Goal: Information Seeking & Learning: Learn about a topic

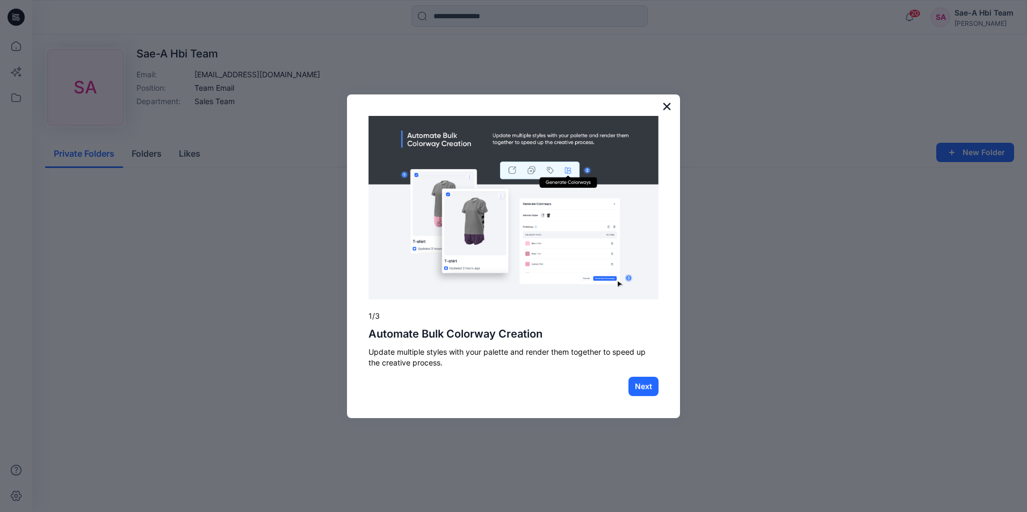
click at [669, 107] on button "×" at bounding box center [667, 106] width 10 height 17
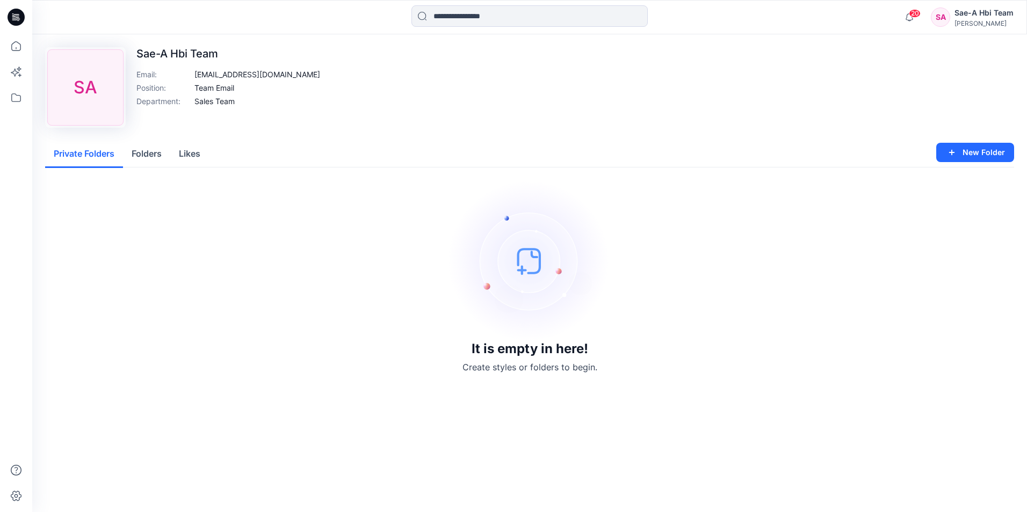
click at [141, 156] on button "Folders" at bounding box center [146, 154] width 47 height 27
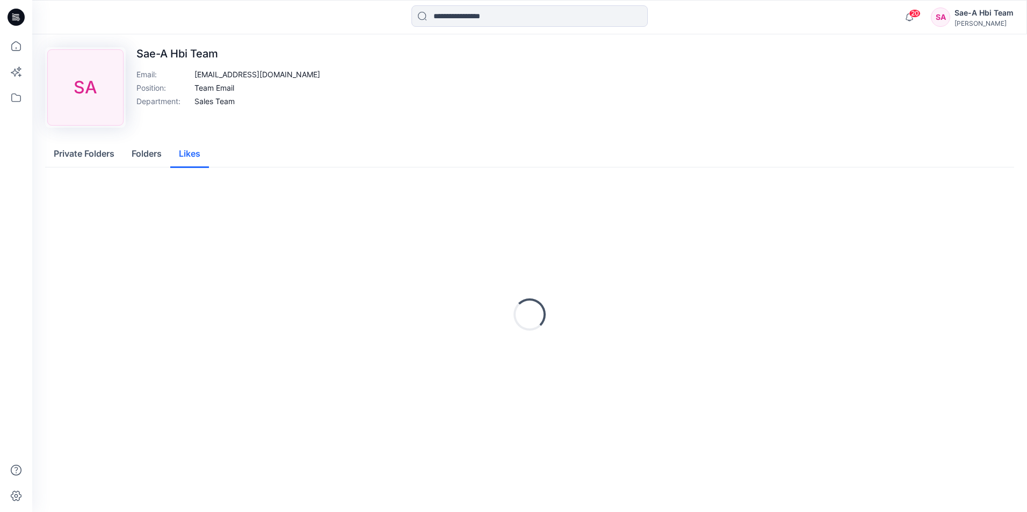
click at [192, 159] on button "Likes" at bounding box center [189, 154] width 39 height 27
click at [67, 154] on button "Private Folders" at bounding box center [84, 154] width 78 height 27
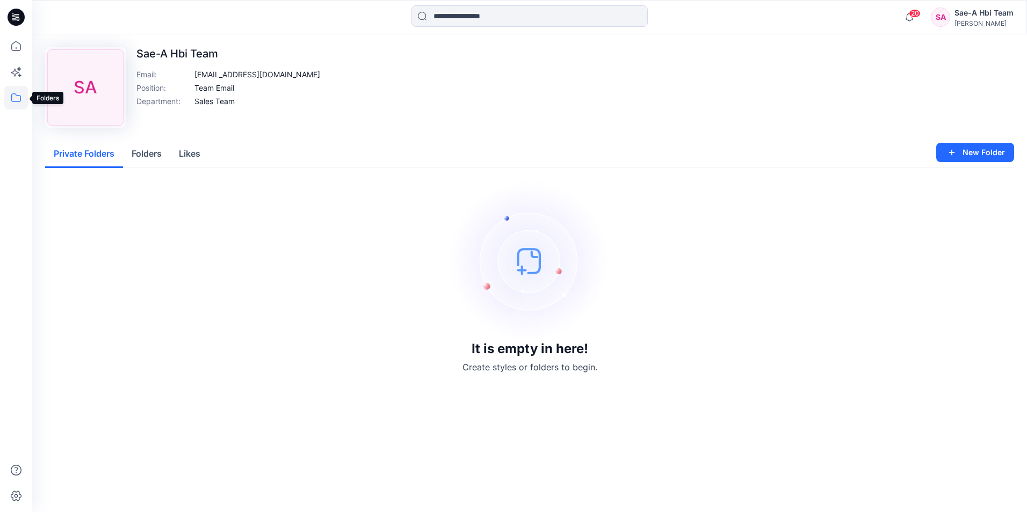
click at [17, 95] on icon at bounding box center [16, 98] width 24 height 24
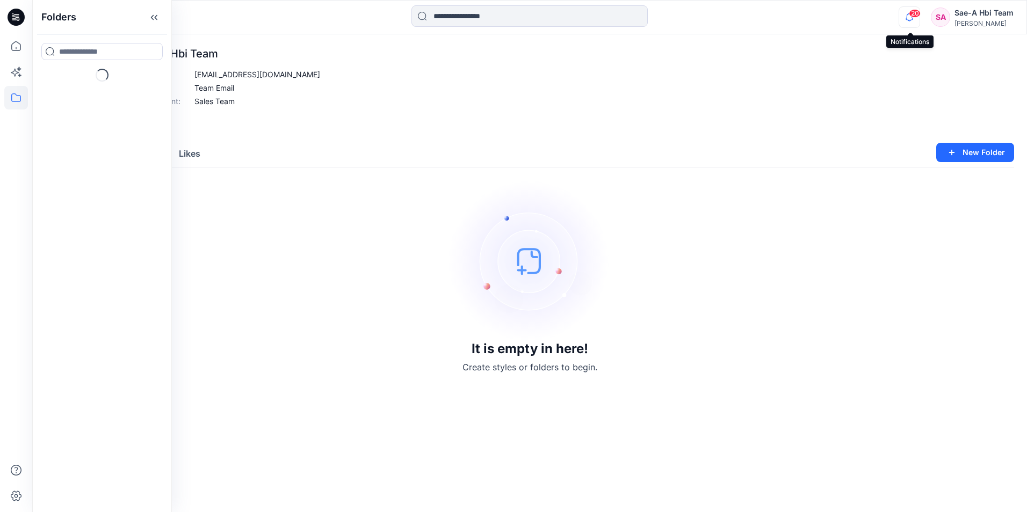
click at [912, 18] on icon "button" at bounding box center [909, 16] width 20 height 21
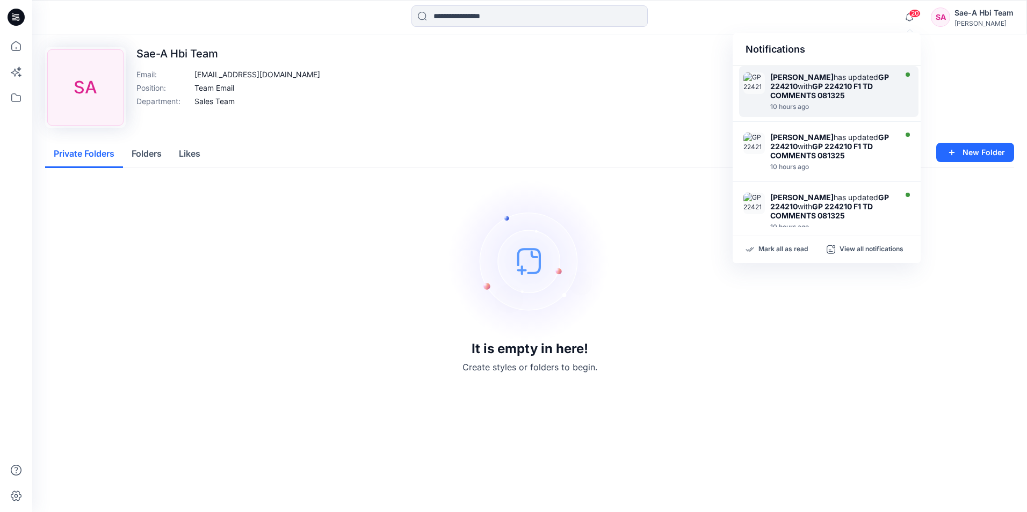
click at [860, 97] on div "[PERSON_NAME] has updated GP 224210 with GP 224210 F1 TD COMMENTS 081325" at bounding box center [832, 85] width 124 height 27
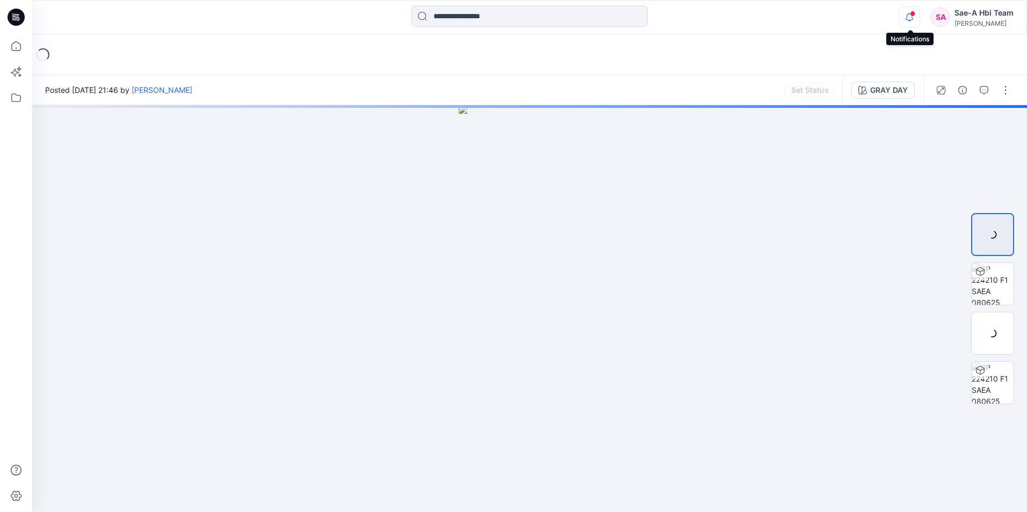
click at [909, 19] on icon "button" at bounding box center [909, 16] width 20 height 21
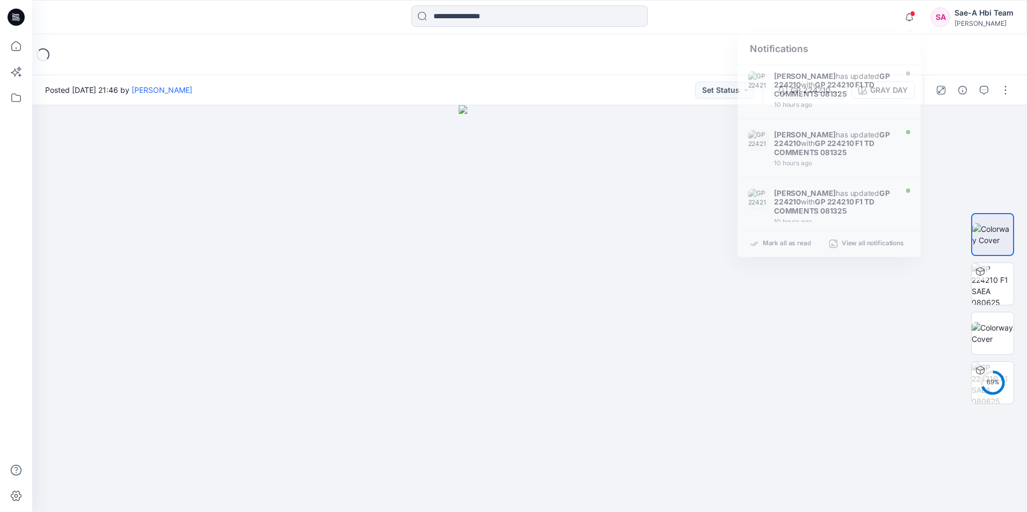
click at [417, 60] on div "Loading..." at bounding box center [529, 54] width 995 height 41
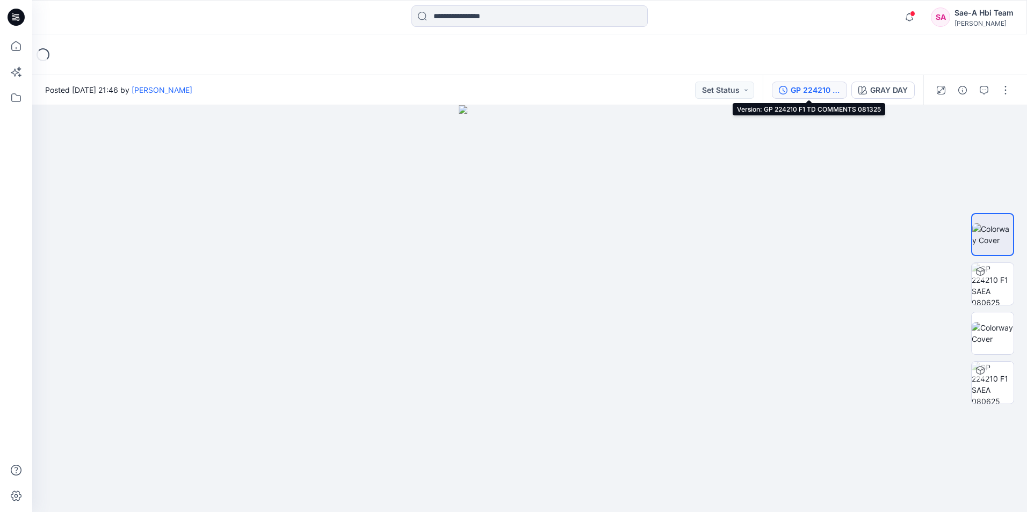
click at [811, 91] on div "GP 224210 F1 TD COMMENTS 081325" at bounding box center [814, 90] width 49 height 12
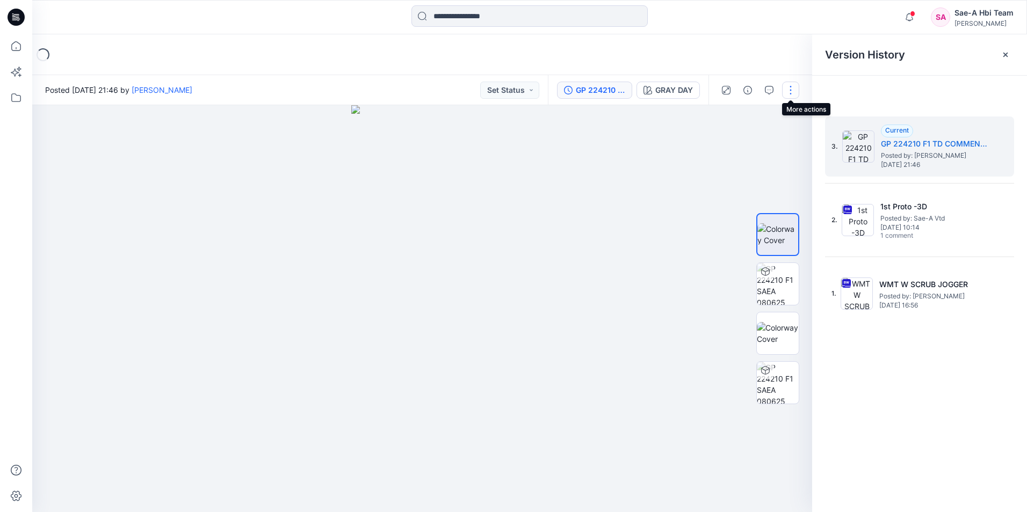
click at [794, 90] on button "button" at bounding box center [790, 90] width 17 height 17
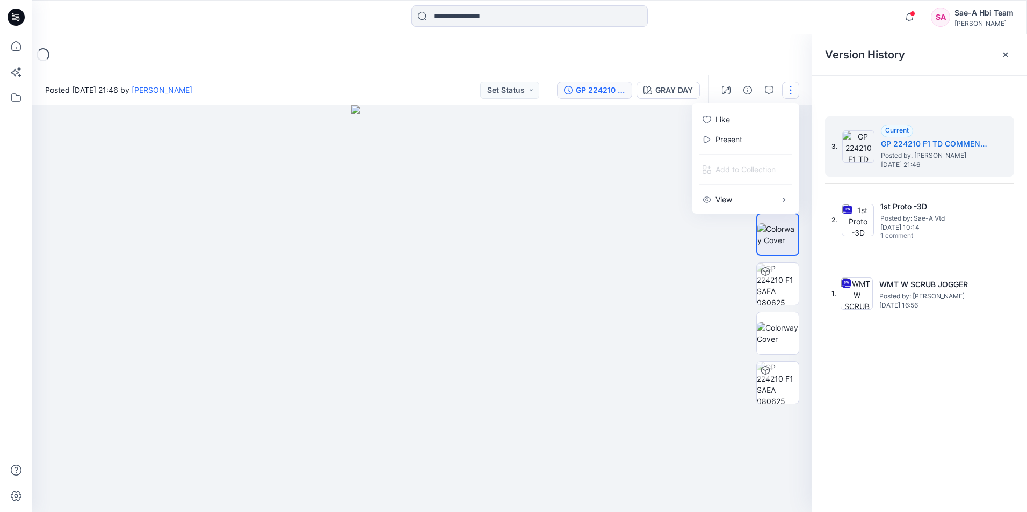
click at [794, 90] on button "button" at bounding box center [790, 90] width 17 height 17
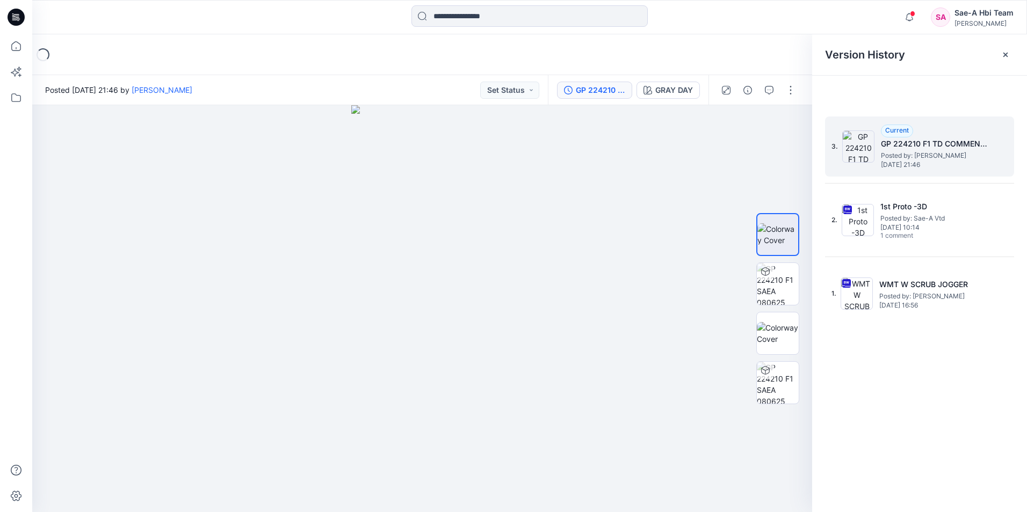
click at [934, 138] on h5 "GP 224210 F1 TD COMMENTS 081325" at bounding box center [934, 143] width 107 height 13
click at [510, 92] on button "Set Status" at bounding box center [509, 90] width 59 height 17
click at [768, 89] on icon "button" at bounding box center [769, 90] width 9 height 9
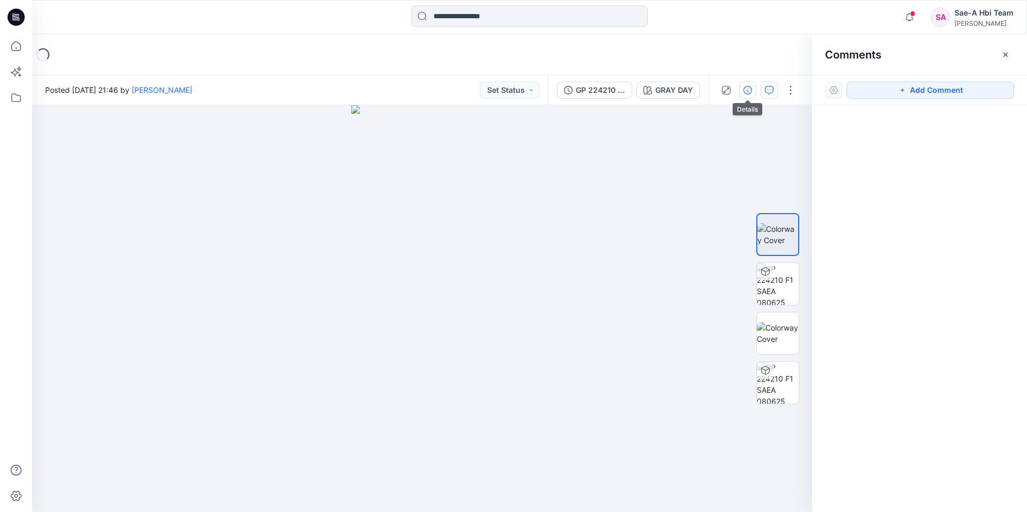
click at [747, 89] on icon "button" at bounding box center [747, 90] width 9 height 9
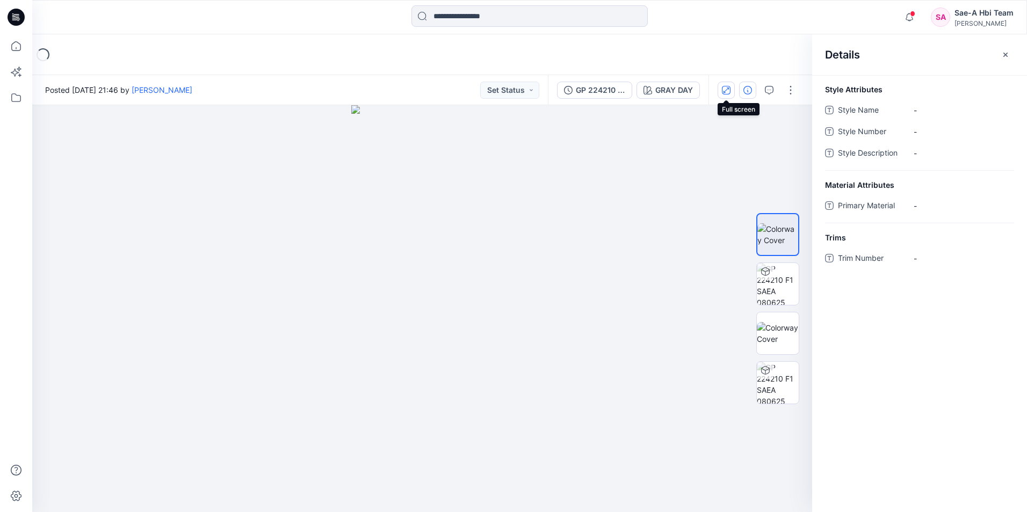
click at [724, 90] on icon "button" at bounding box center [726, 90] width 9 height 9
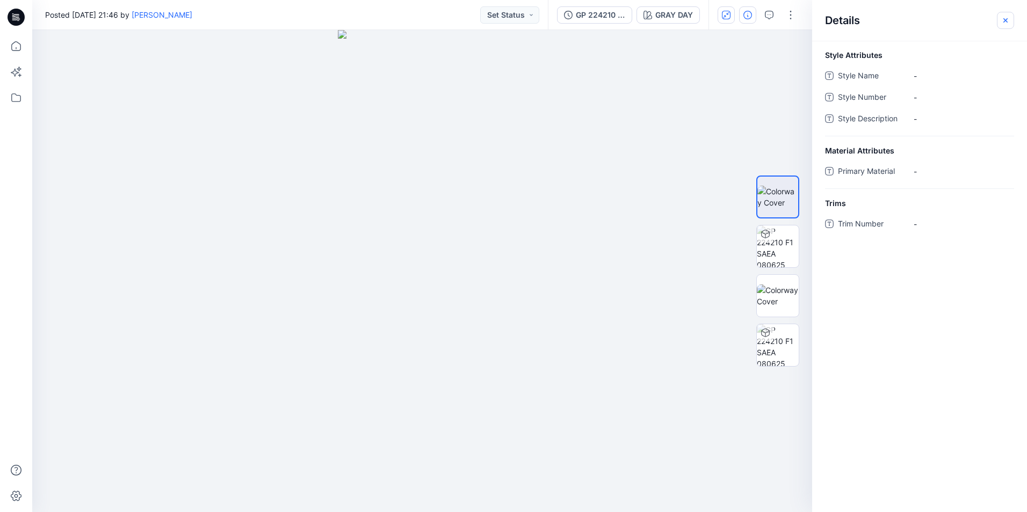
click at [1008, 18] on icon "button" at bounding box center [1005, 20] width 9 height 9
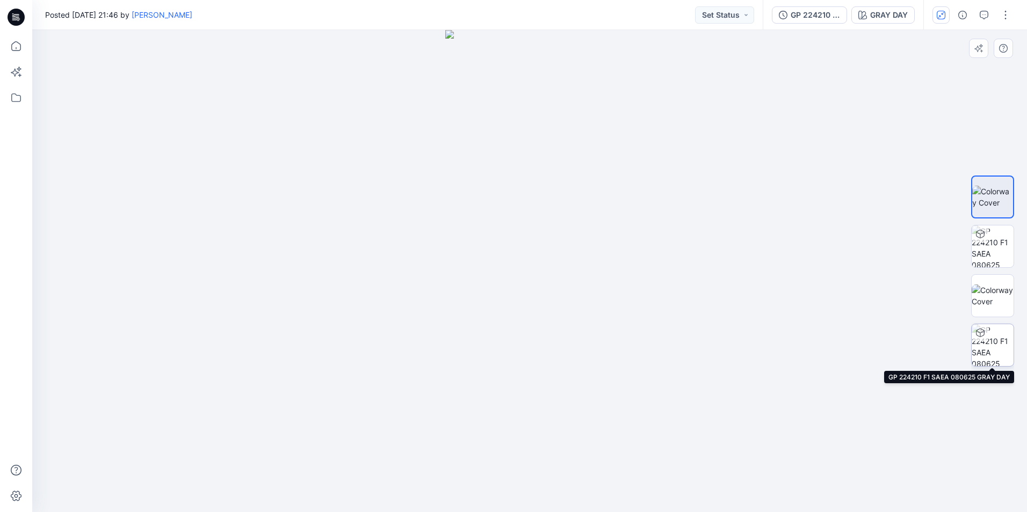
click at [986, 340] on div at bounding box center [979, 332] width 17 height 17
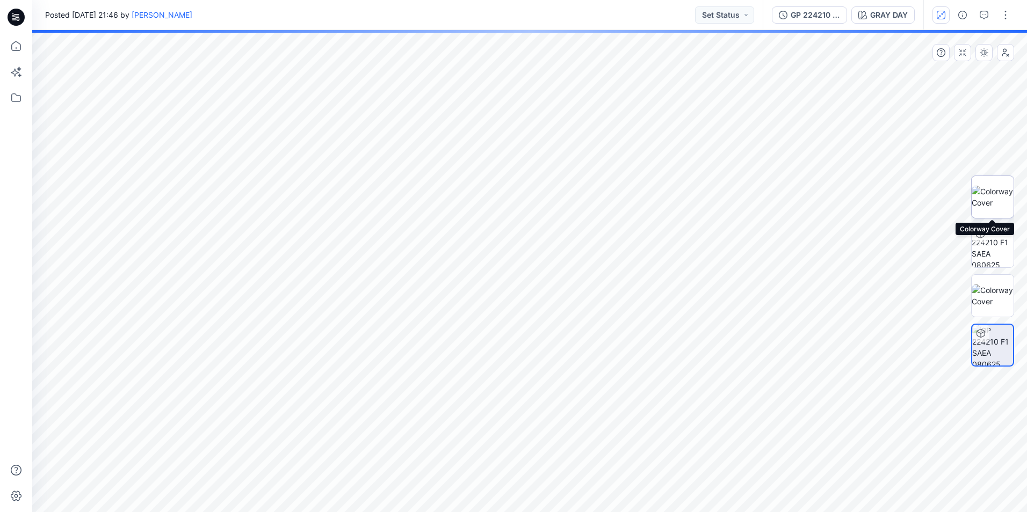
click at [996, 208] on img at bounding box center [992, 197] width 42 height 23
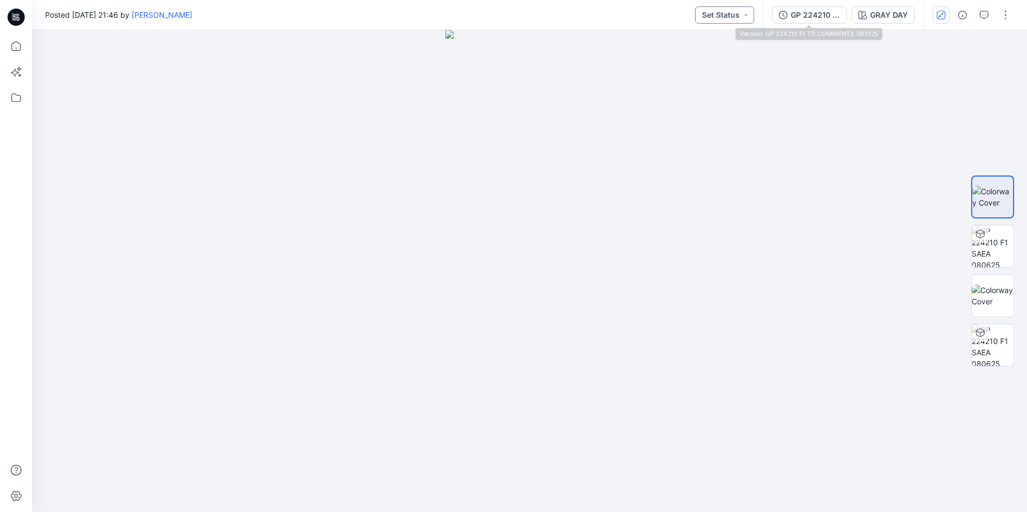
click at [737, 13] on button "Set Status" at bounding box center [724, 14] width 59 height 17
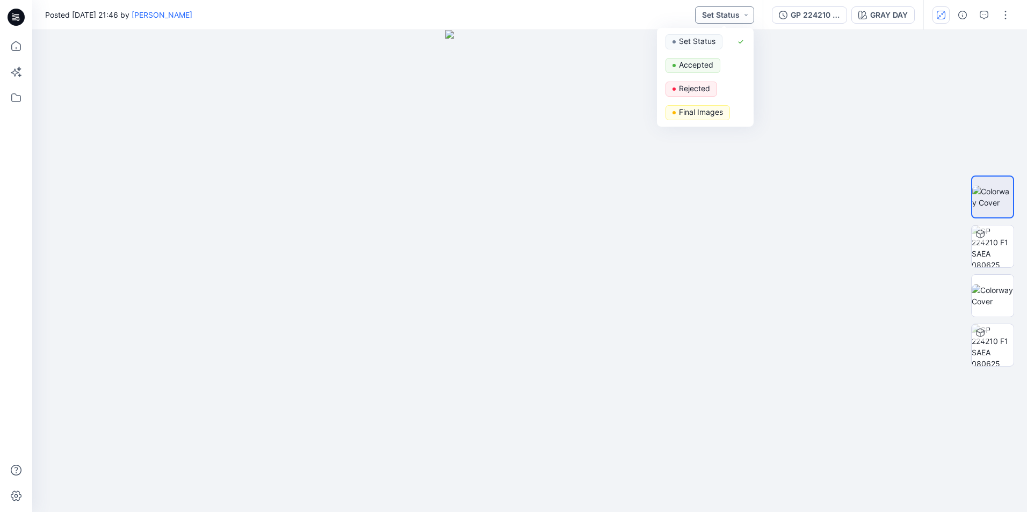
click at [737, 13] on button "Set Status" at bounding box center [724, 14] width 59 height 17
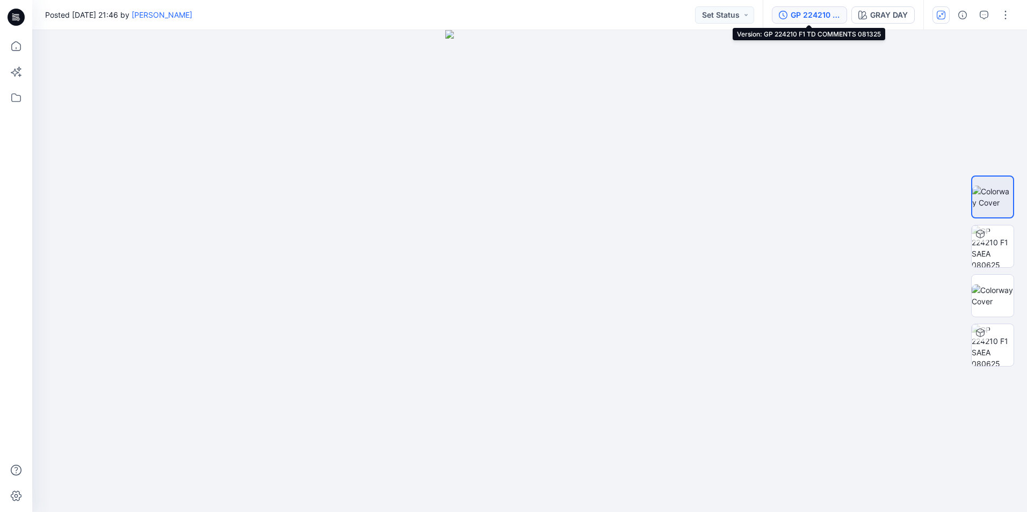
click at [817, 17] on div "GP 224210 F1 TD COMMENTS 081325" at bounding box center [814, 15] width 49 height 12
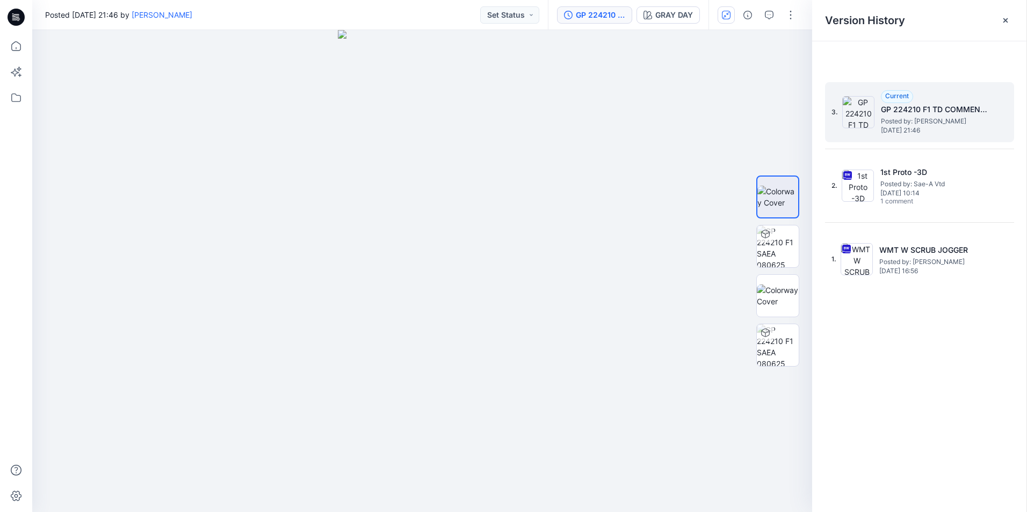
click at [917, 129] on span "[DATE] 21:46" at bounding box center [934, 131] width 107 height 8
click at [906, 97] on span "Current" at bounding box center [897, 96] width 24 height 8
click at [509, 20] on button "Set Status" at bounding box center [509, 14] width 59 height 17
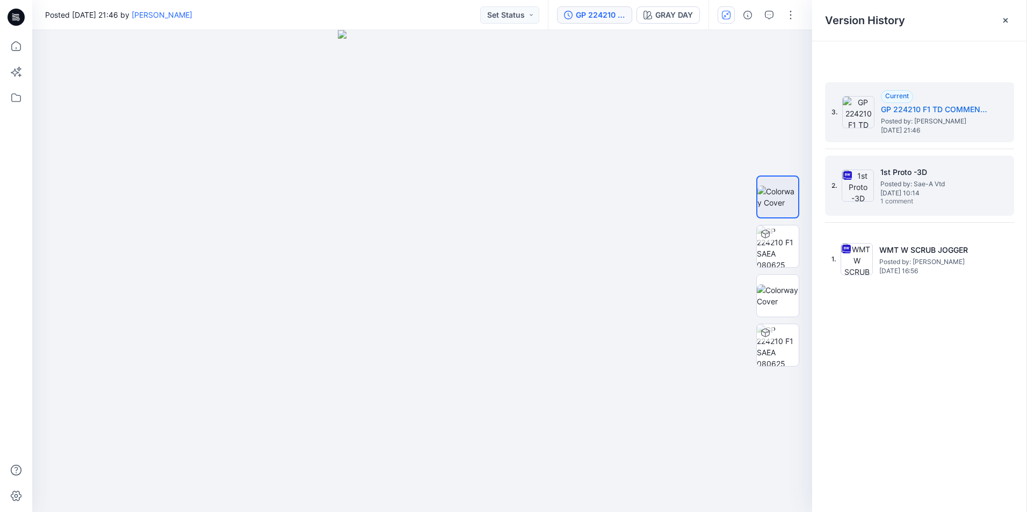
click at [862, 186] on img at bounding box center [857, 186] width 32 height 32
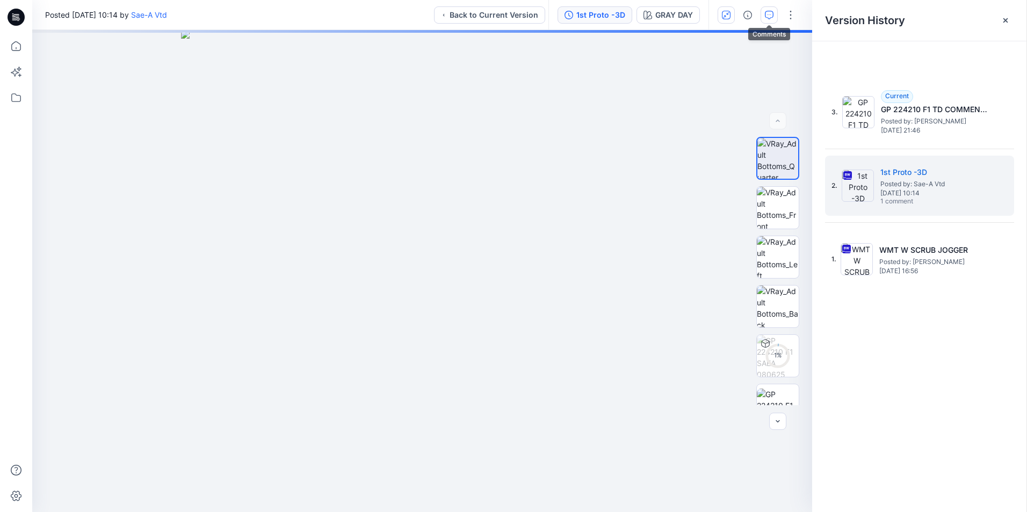
click at [773, 15] on button "button" at bounding box center [768, 14] width 17 height 17
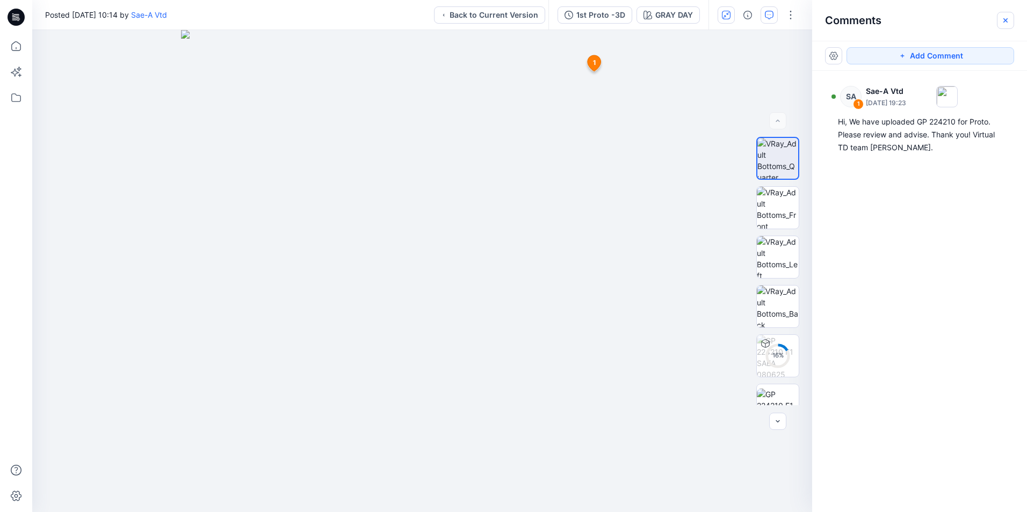
click at [1008, 21] on icon "button" at bounding box center [1005, 20] width 9 height 9
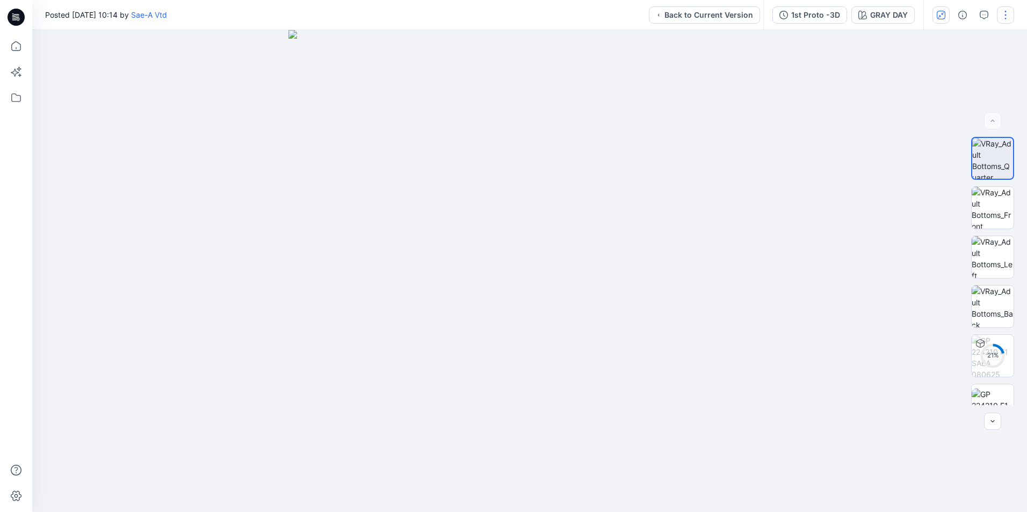
click at [1008, 17] on button "button" at bounding box center [1005, 14] width 17 height 17
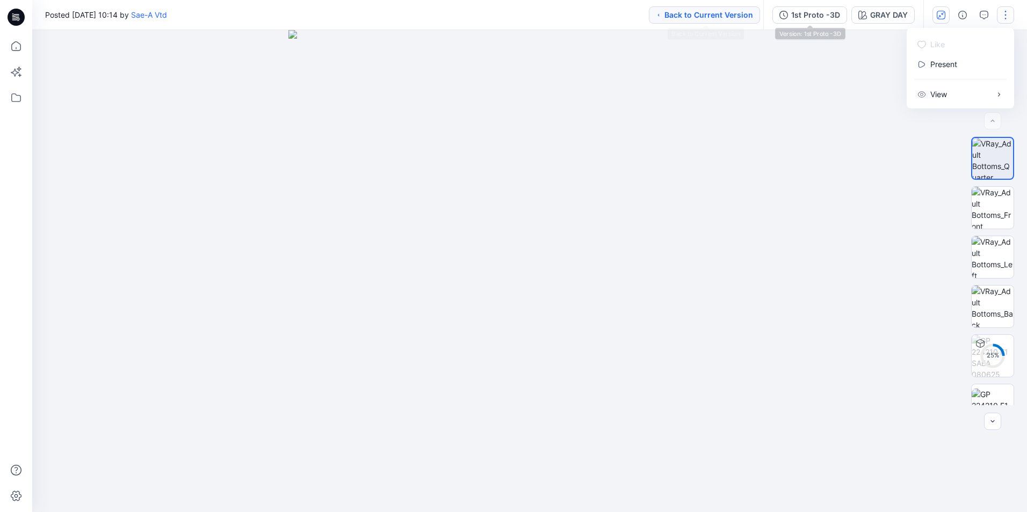
click at [721, 11] on button "Back to Current Version" at bounding box center [704, 14] width 111 height 17
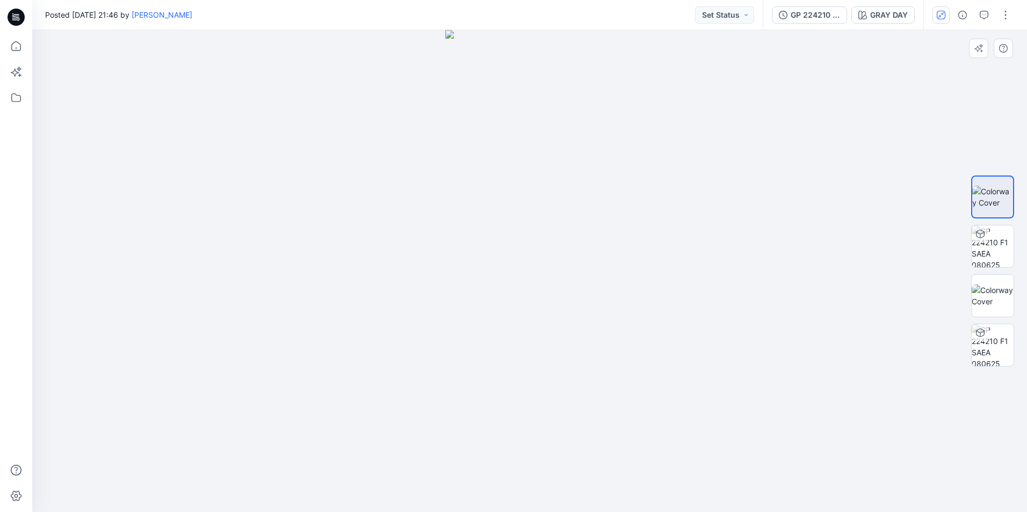
click at [498, 124] on img at bounding box center [529, 271] width 169 height 482
click at [982, 45] on icon "button" at bounding box center [978, 48] width 9 height 9
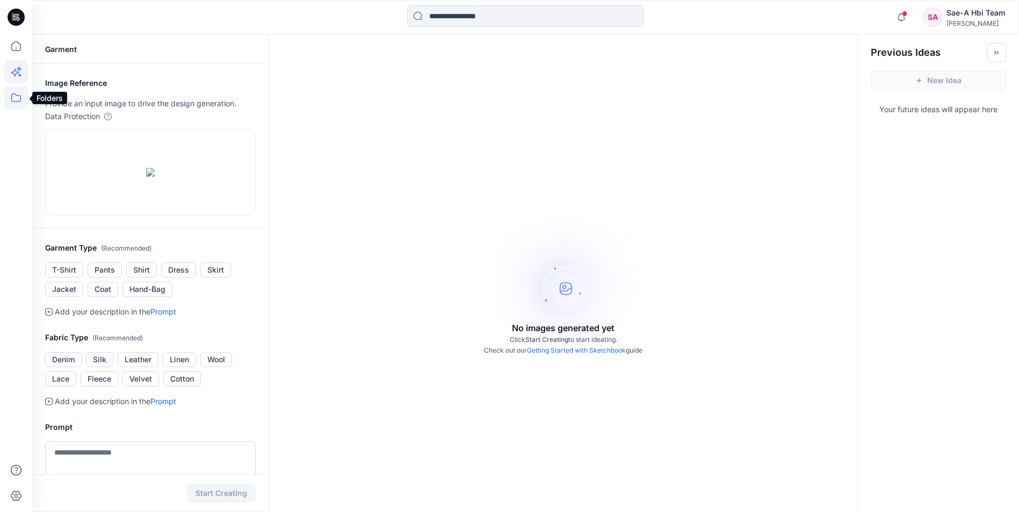
click at [16, 96] on icon at bounding box center [16, 98] width 24 height 24
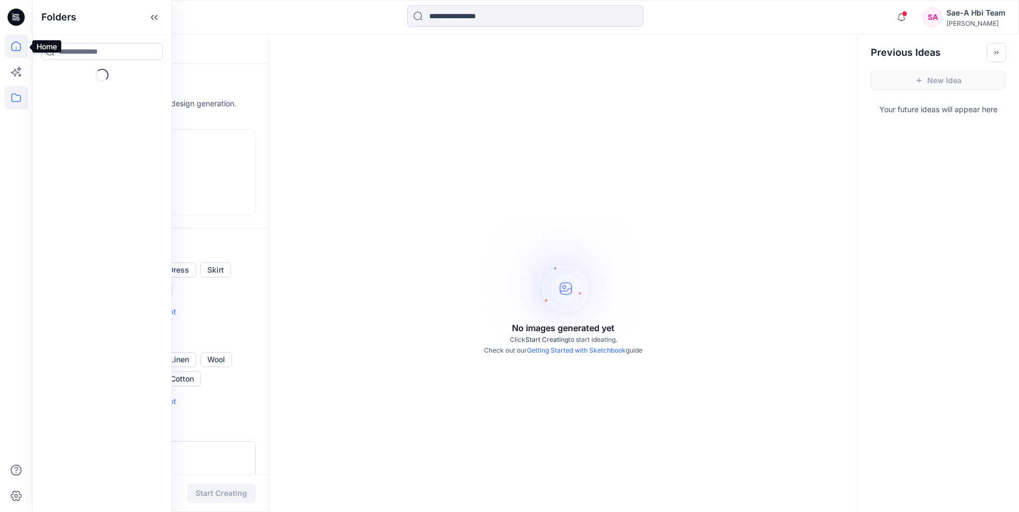
click at [24, 47] on icon at bounding box center [16, 46] width 24 height 24
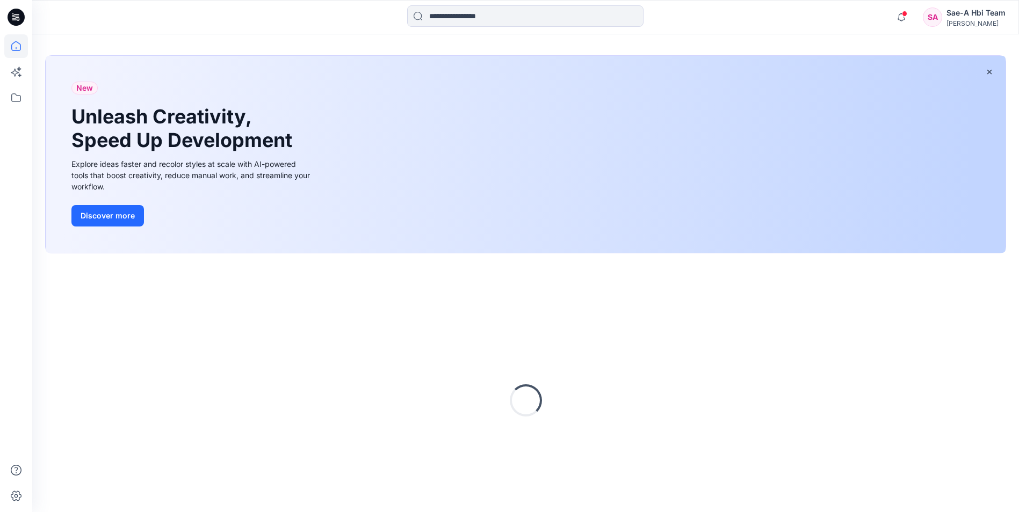
scroll to position [73, 0]
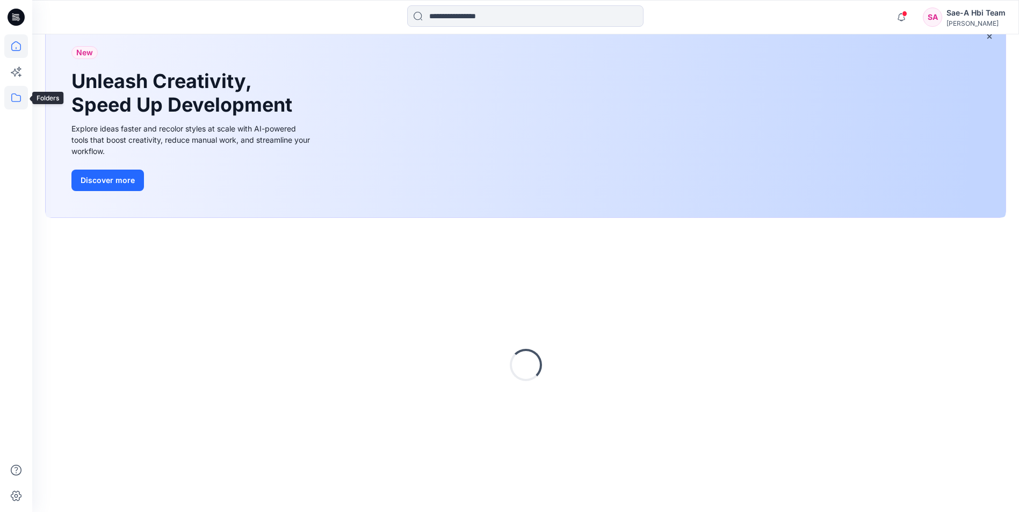
click at [11, 96] on icon at bounding box center [16, 98] width 24 height 24
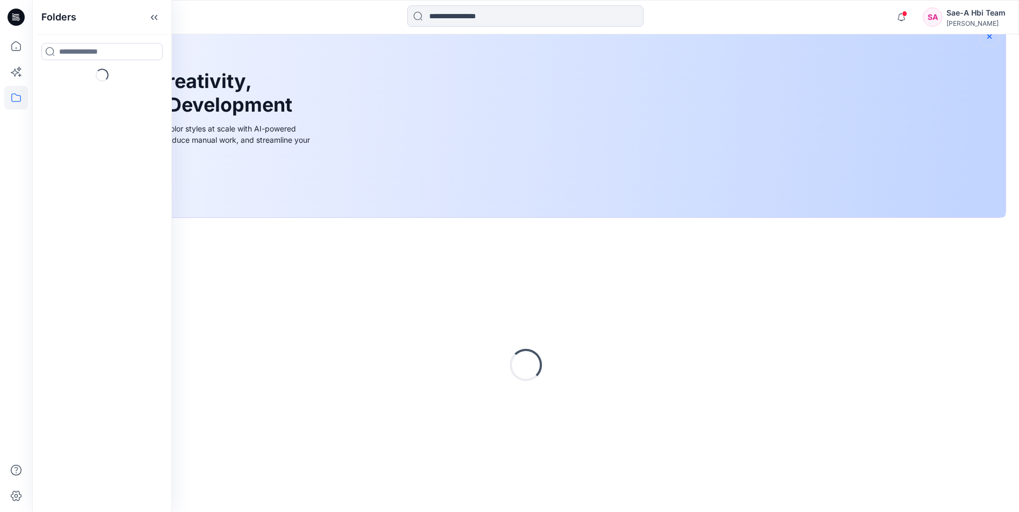
click at [991, 37] on icon "button" at bounding box center [989, 36] width 9 height 9
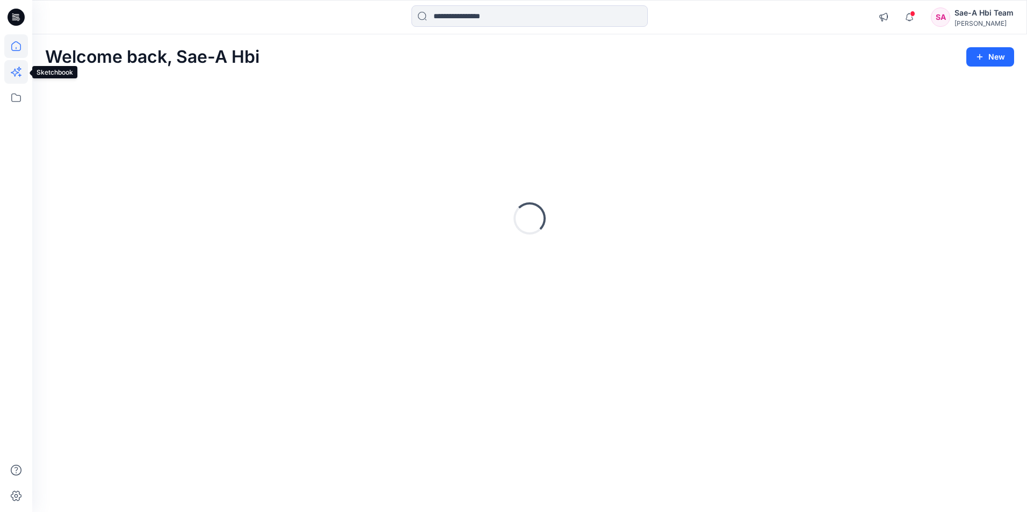
click at [20, 68] on icon at bounding box center [16, 72] width 24 height 24
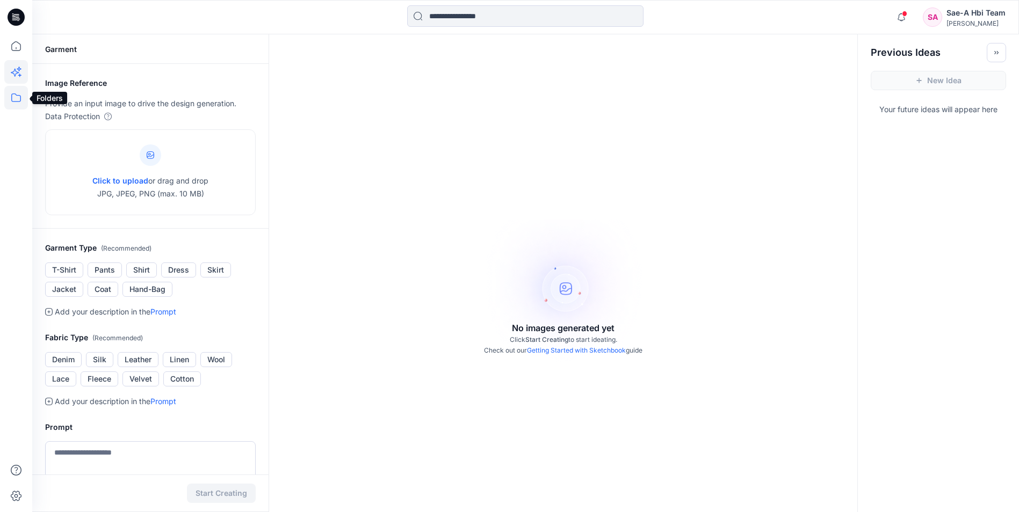
click at [9, 96] on icon at bounding box center [16, 98] width 24 height 24
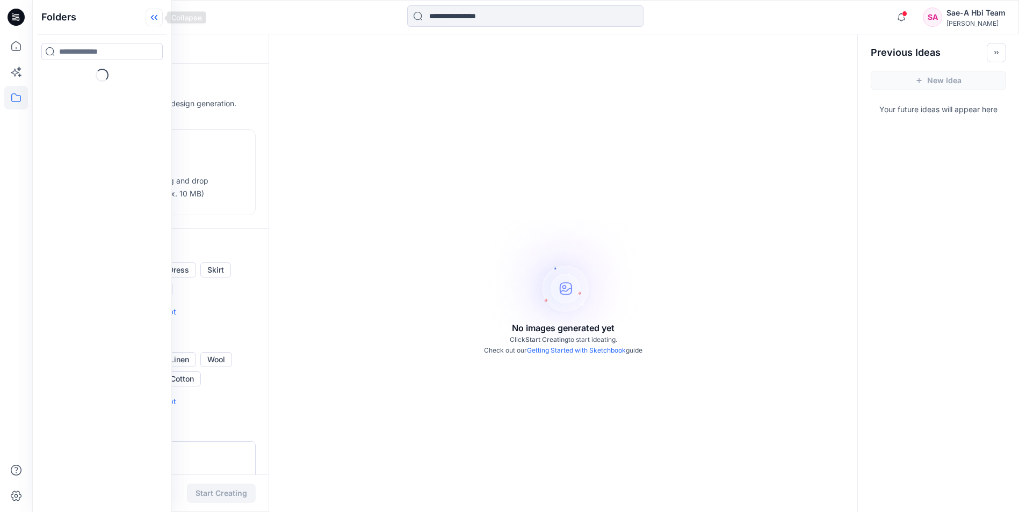
click at [151, 16] on icon at bounding box center [154, 18] width 17 height 18
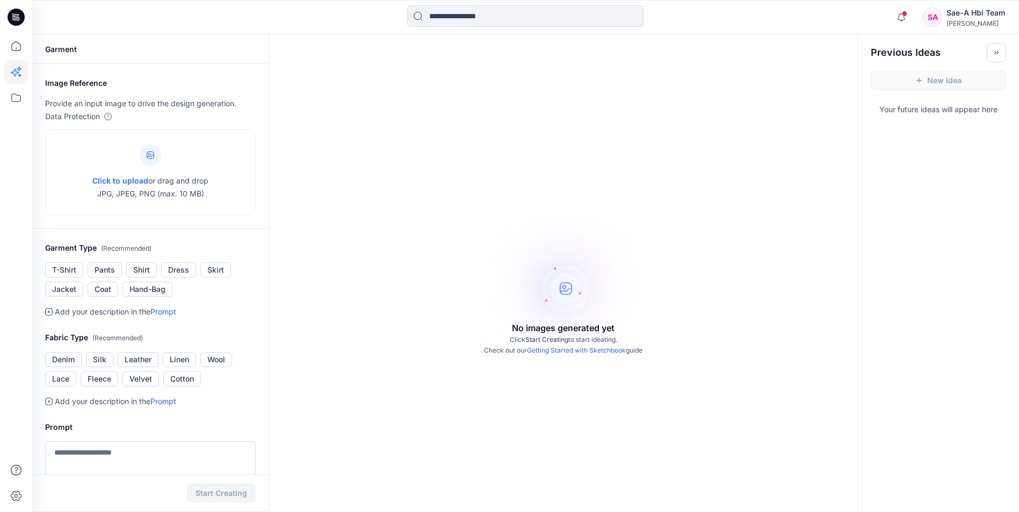
click at [14, 20] on icon at bounding box center [14, 19] width 5 height 1
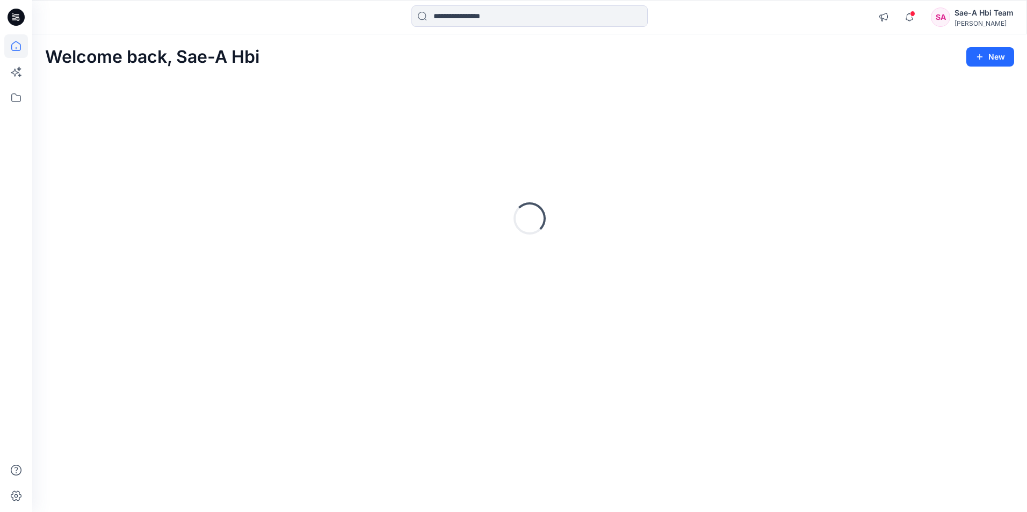
click at [93, 62] on h2 "Welcome back, Sae-A Hbi" at bounding box center [152, 57] width 214 height 20
click at [917, 8] on icon "button" at bounding box center [909, 16] width 20 height 21
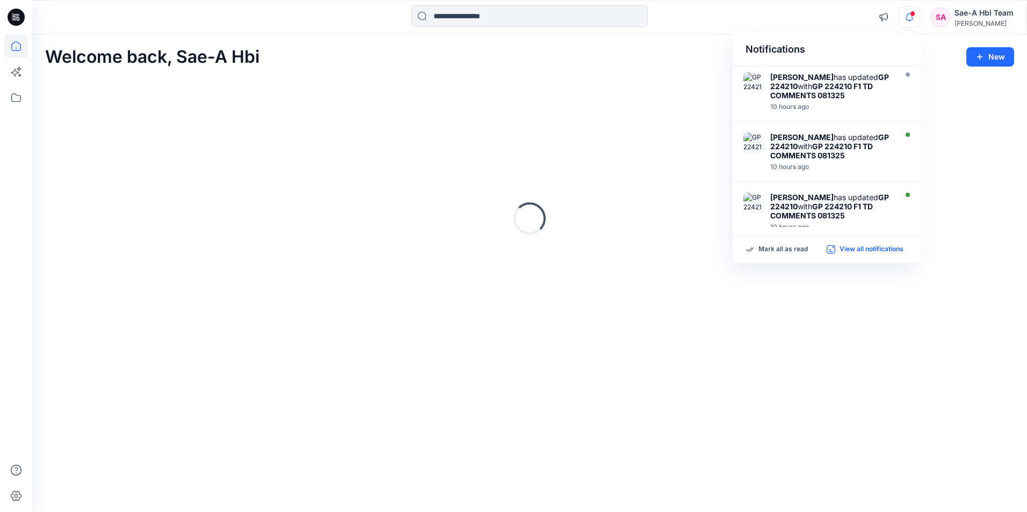
click at [849, 250] on p "View all notifications" at bounding box center [871, 250] width 64 height 10
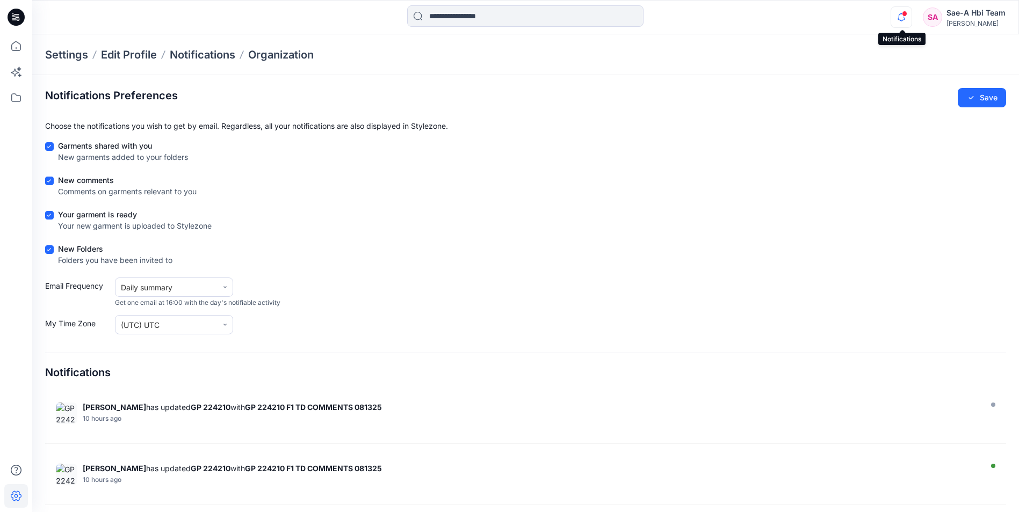
click at [895, 17] on icon "button" at bounding box center [901, 16] width 20 height 21
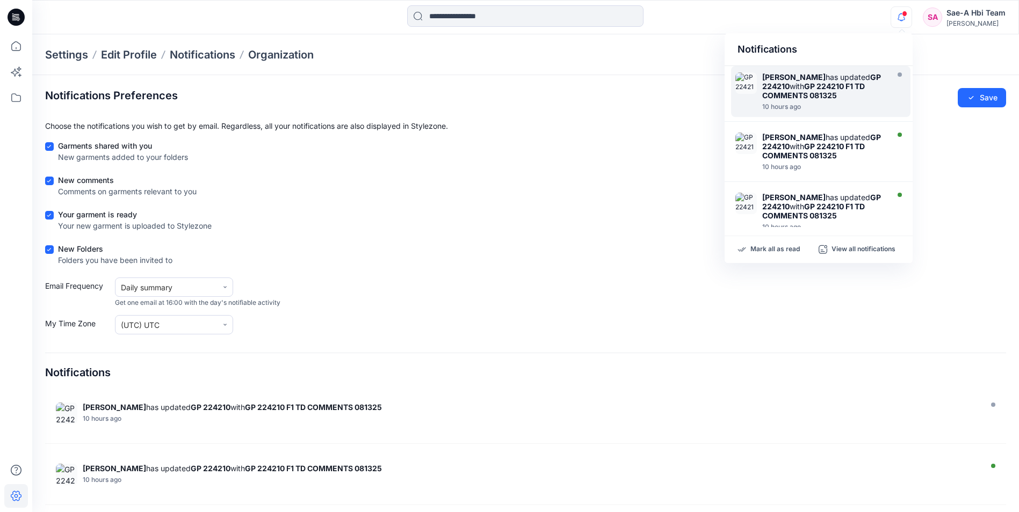
click at [801, 94] on strong "GP 224210 F1 TD COMMENTS 081325" at bounding box center [813, 91] width 103 height 18
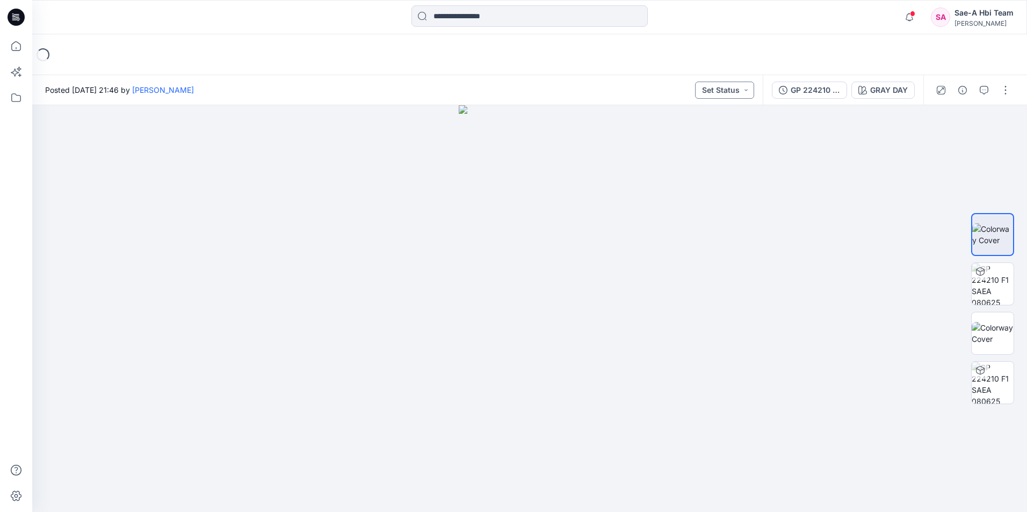
click at [724, 89] on button "Set Status" at bounding box center [724, 90] width 59 height 17
click at [704, 119] on p "Set Status" at bounding box center [697, 117] width 37 height 14
click at [1022, 88] on div "GP 224210 F1 TD COMMENTS 081325 GRAY DAY" at bounding box center [895, 90] width 264 height 30
click at [1010, 92] on button "button" at bounding box center [1005, 90] width 17 height 17
click at [970, 206] on button "View" at bounding box center [960, 200] width 99 height 20
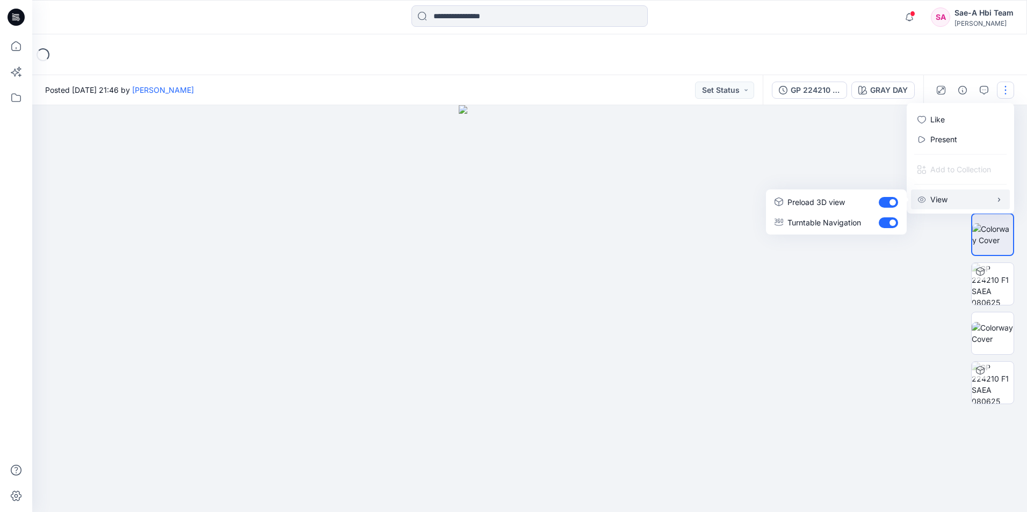
click at [970, 206] on button "View" at bounding box center [960, 200] width 99 height 20
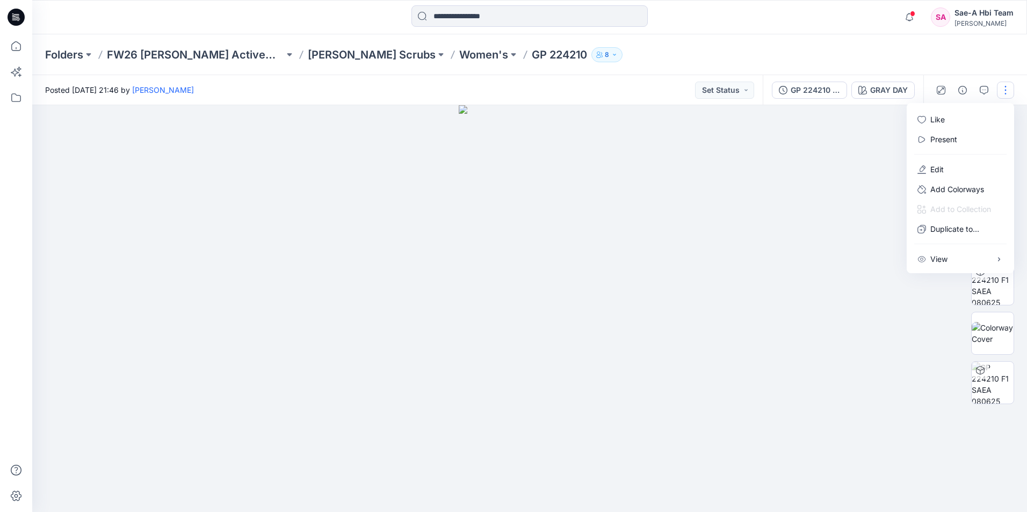
click at [1010, 89] on button "button" at bounding box center [1005, 90] width 17 height 17
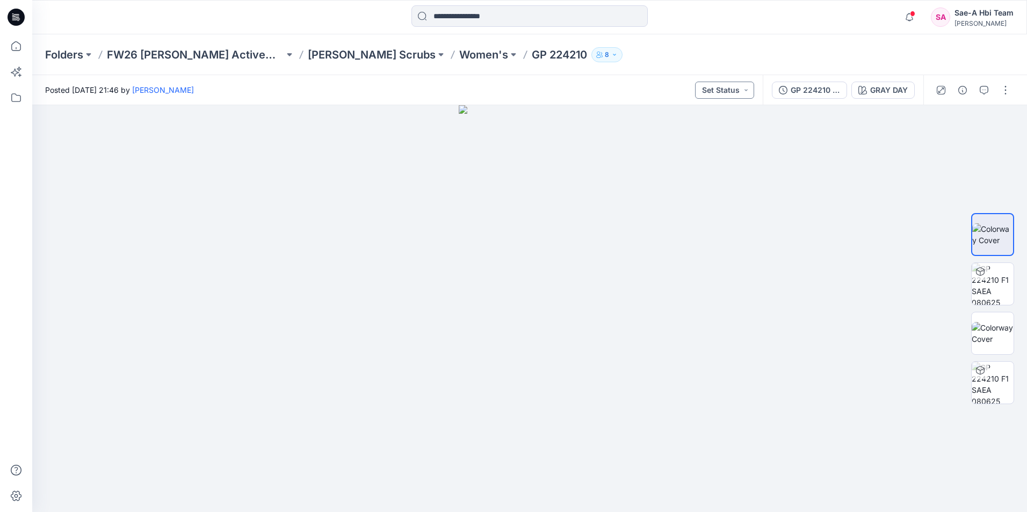
click at [744, 93] on button "Set Status" at bounding box center [724, 90] width 59 height 17
click at [840, 91] on button "GP 224210 F1 TD COMMENTS 081325" at bounding box center [809, 90] width 75 height 17
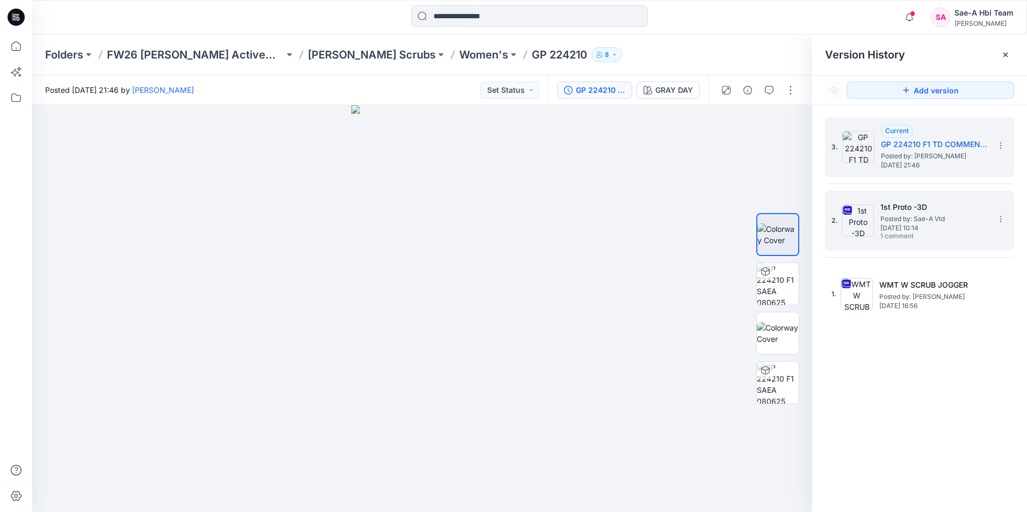
click at [924, 209] on h5 "1st Proto -3D" at bounding box center [933, 207] width 107 height 13
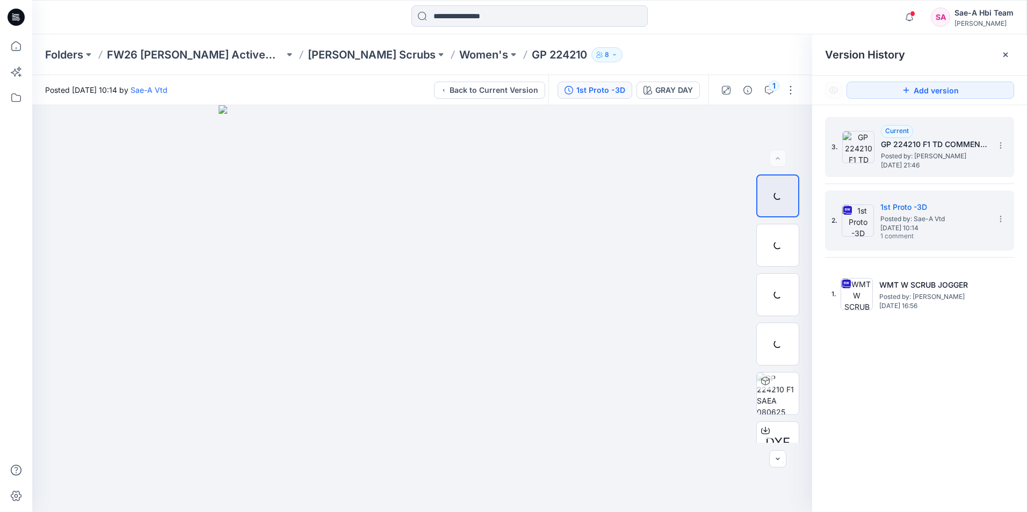
click at [927, 143] on h5 "GP 224210 F1 TD COMMENTS 081325" at bounding box center [934, 144] width 107 height 13
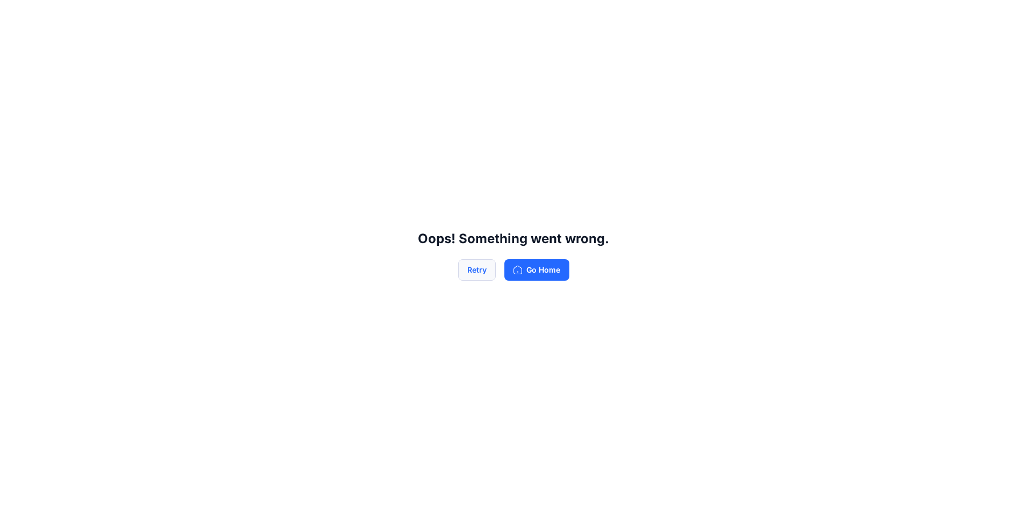
click at [473, 273] on button "Retry" at bounding box center [477, 269] width 38 height 21
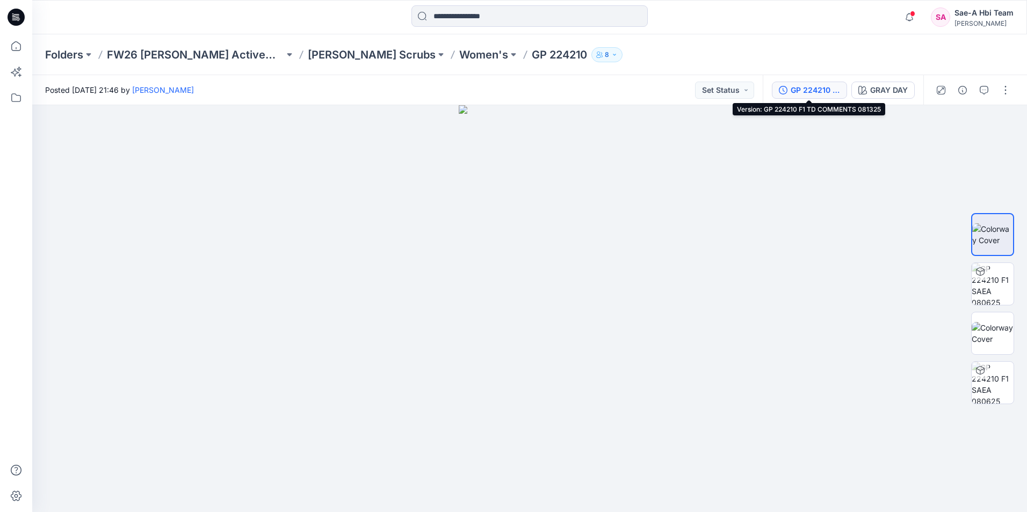
click at [823, 89] on div "GP 224210 F1 TD COMMENTS 081325" at bounding box center [814, 90] width 49 height 12
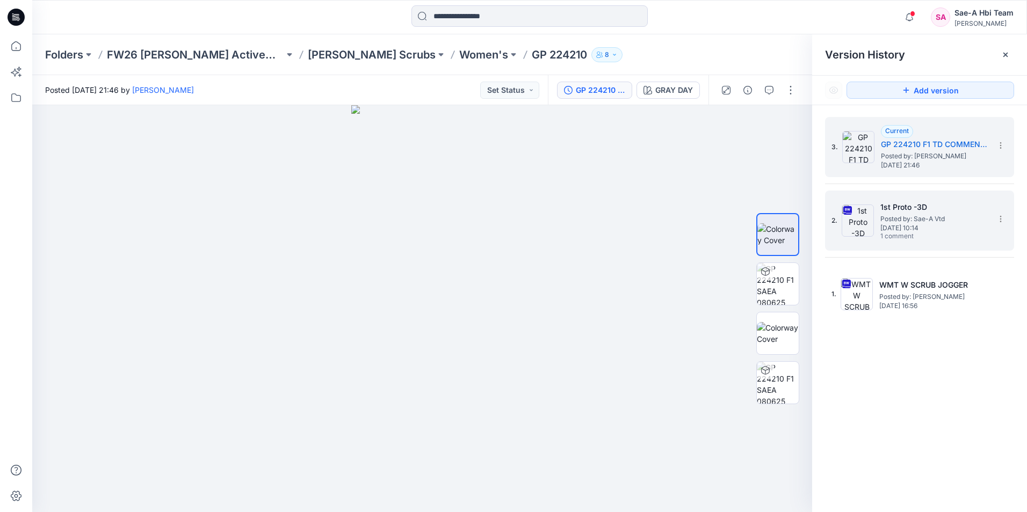
click at [898, 231] on span "[DATE] 10:14" at bounding box center [933, 228] width 107 height 8
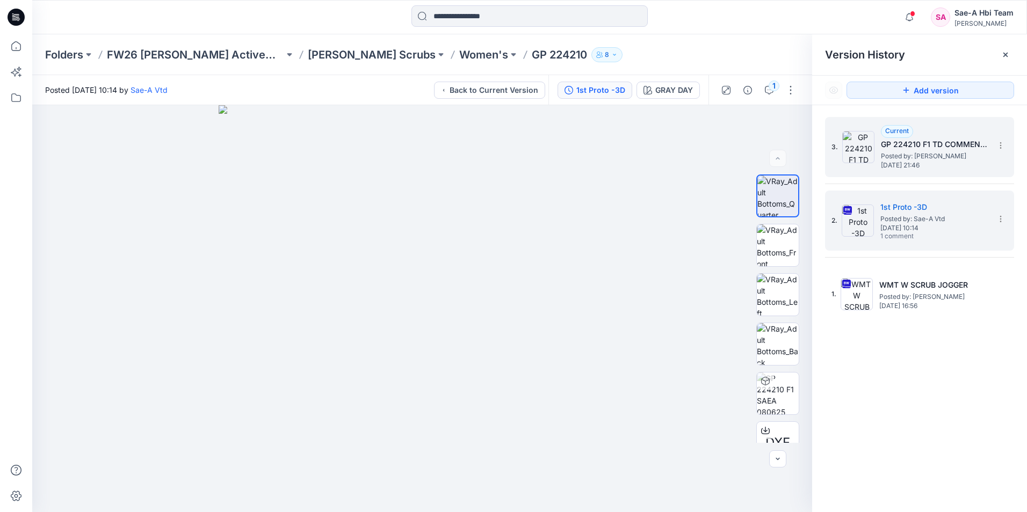
click at [902, 147] on h5 "GP 224210 F1 TD COMMENTS 081325" at bounding box center [934, 144] width 107 height 13
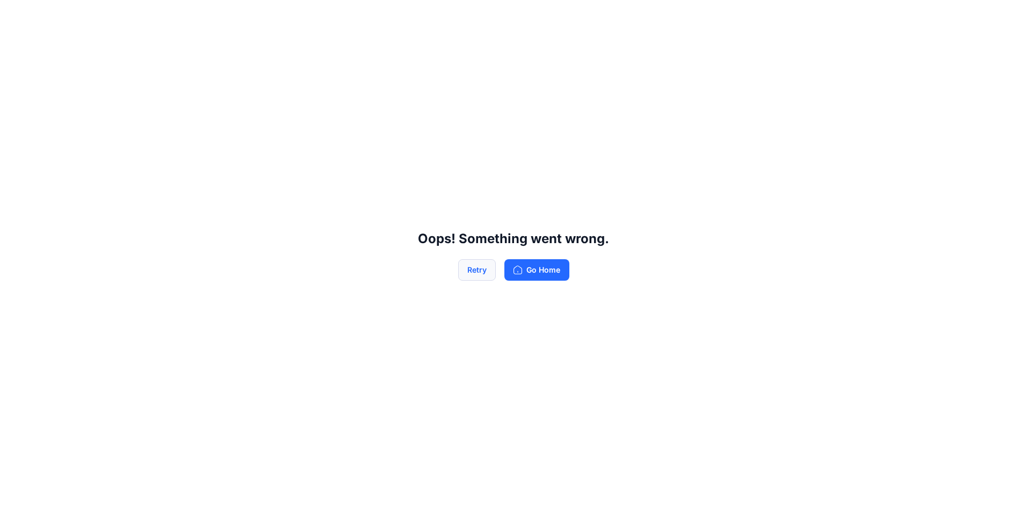
click at [475, 270] on button "Retry" at bounding box center [477, 269] width 38 height 21
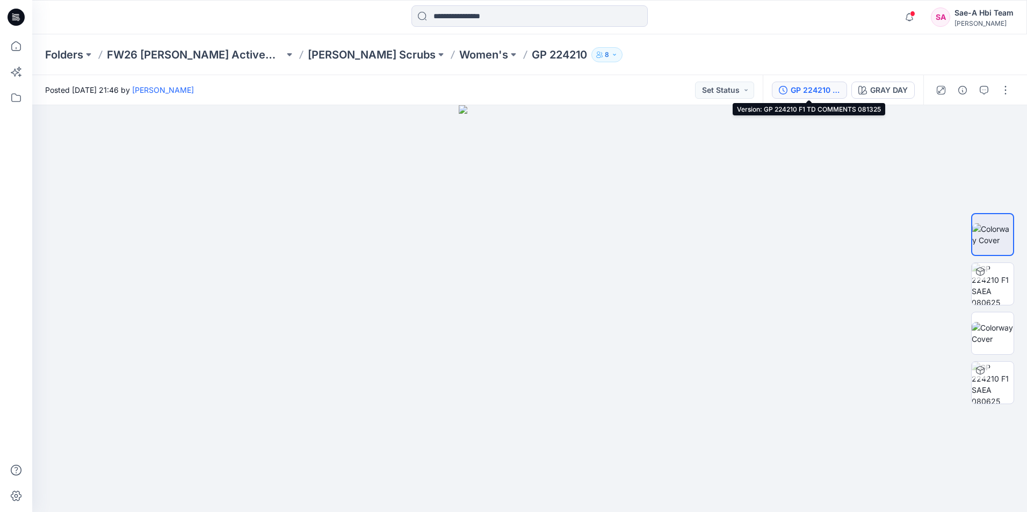
click at [789, 89] on button "GP 224210 F1 TD COMMENTS 081325" at bounding box center [809, 90] width 75 height 17
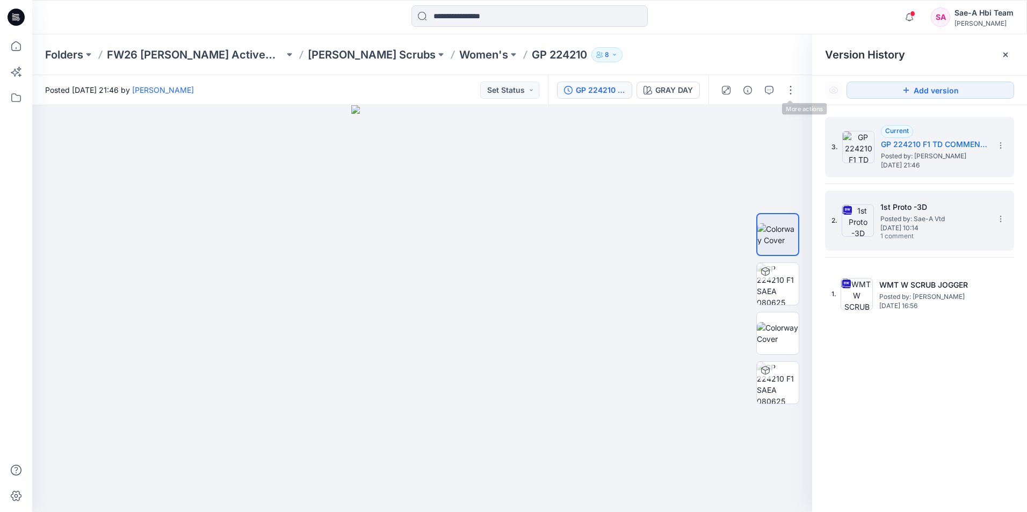
click at [861, 234] on img at bounding box center [857, 221] width 32 height 32
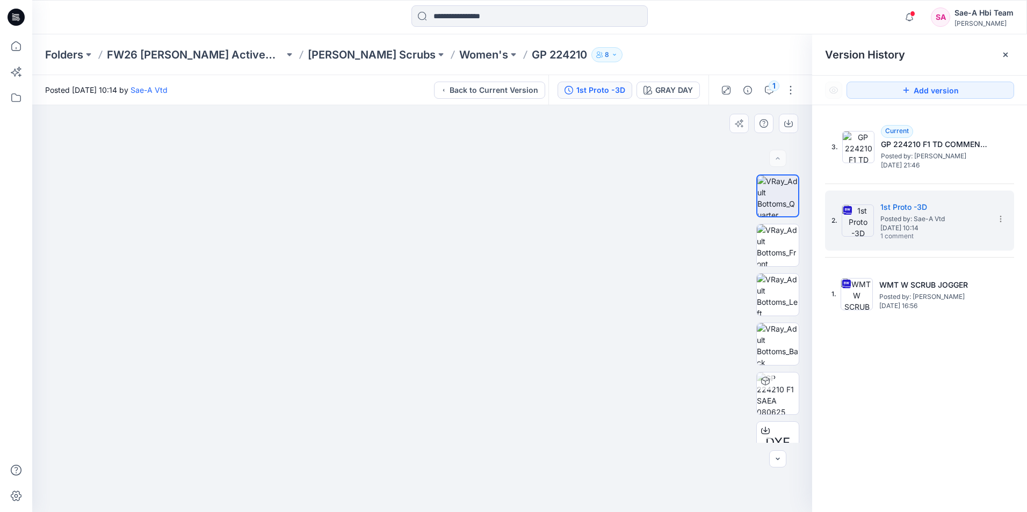
drag, startPoint x: 492, startPoint y: 149, endPoint x: 466, endPoint y: 343, distance: 196.1
click at [466, 342] on img at bounding box center [412, 279] width 800 height 468
drag, startPoint x: 237, startPoint y: 391, endPoint x: 536, endPoint y: 318, distance: 308.4
click at [537, 318] on img at bounding box center [288, 279] width 1488 height 468
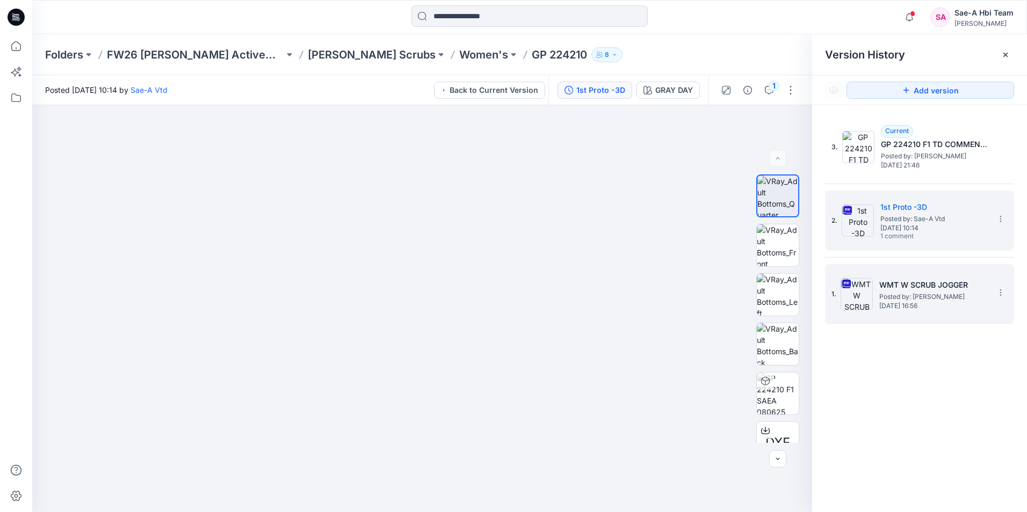
click at [880, 315] on div "1. WMT W SCRUB JOGGER Posted by: [PERSON_NAME] [DATE] 16:56" at bounding box center [911, 294] width 161 height 52
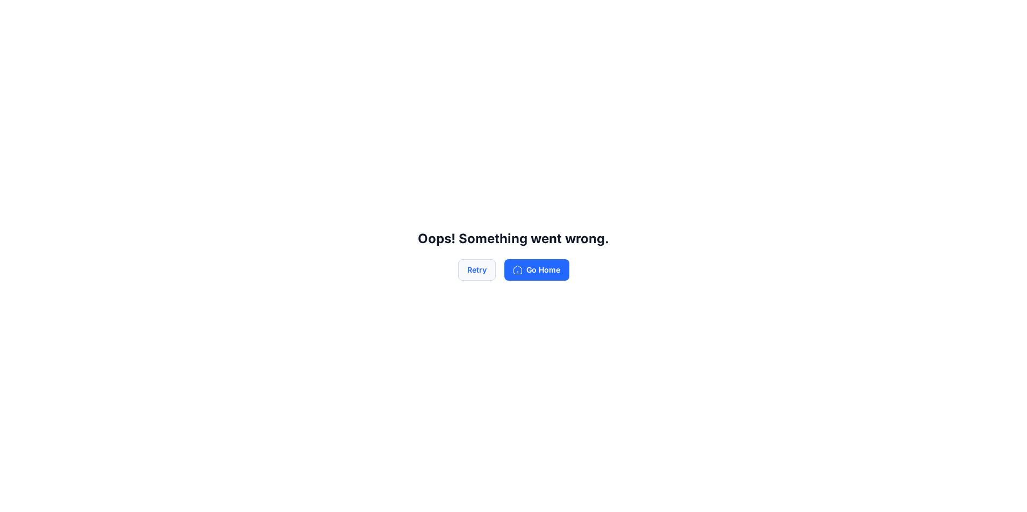
click at [473, 276] on button "Retry" at bounding box center [477, 269] width 38 height 21
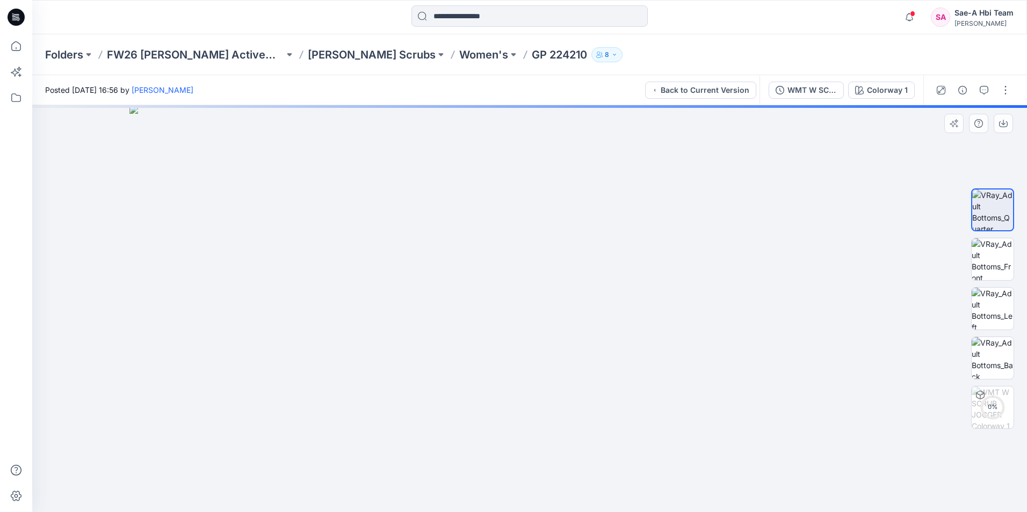
drag, startPoint x: 599, startPoint y: 151, endPoint x: 594, endPoint y: 374, distance: 222.9
click at [594, 374] on img at bounding box center [529, 308] width 800 height 407
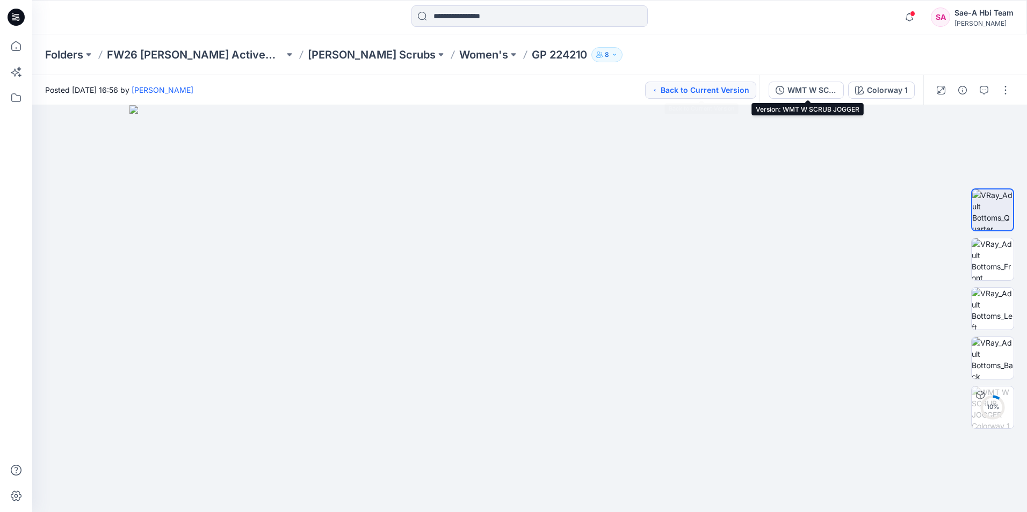
click at [701, 95] on button "Back to Current Version" at bounding box center [700, 90] width 111 height 17
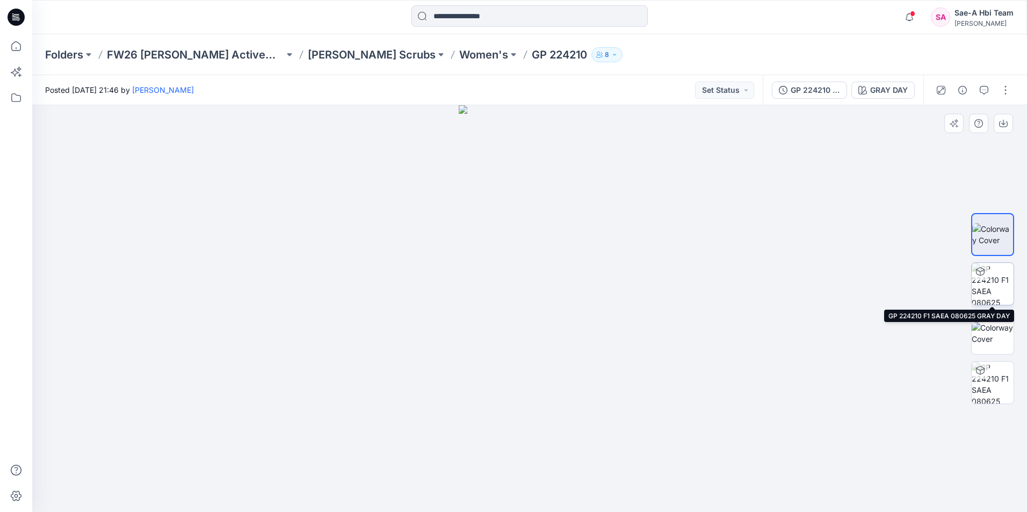
click at [1001, 283] on img at bounding box center [992, 284] width 42 height 42
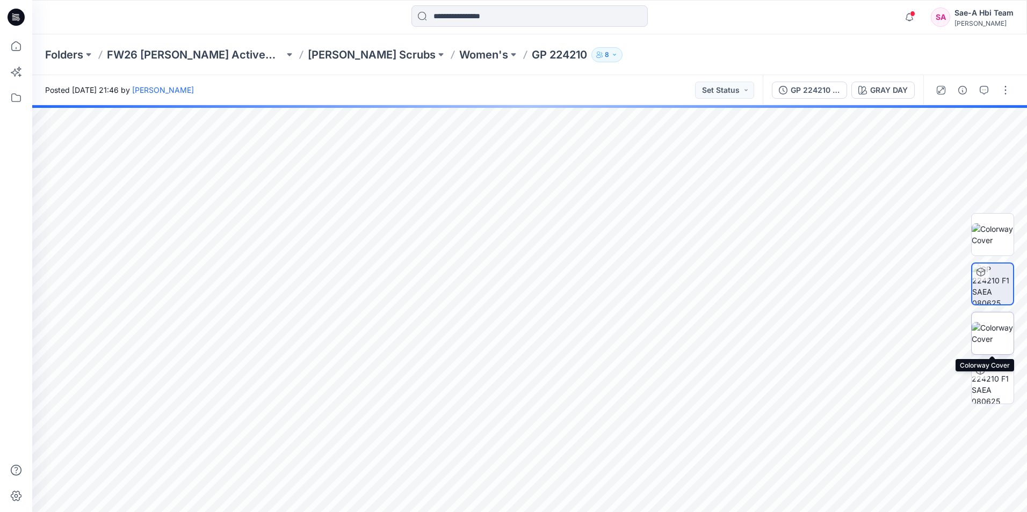
click at [987, 343] on img at bounding box center [992, 333] width 42 height 23
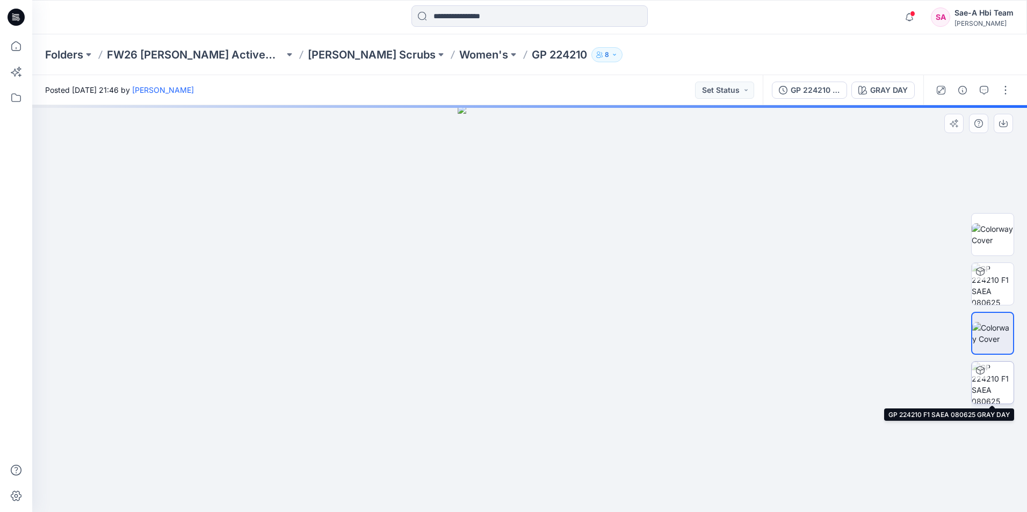
click at [990, 400] on img at bounding box center [992, 383] width 42 height 42
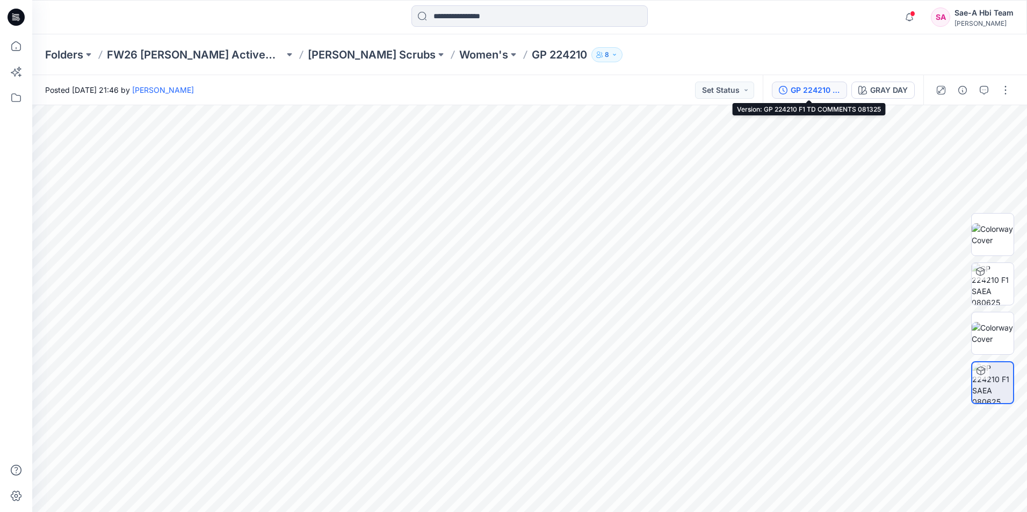
click at [807, 92] on div "GP 224210 F1 TD COMMENTS 081325" at bounding box center [814, 90] width 49 height 12
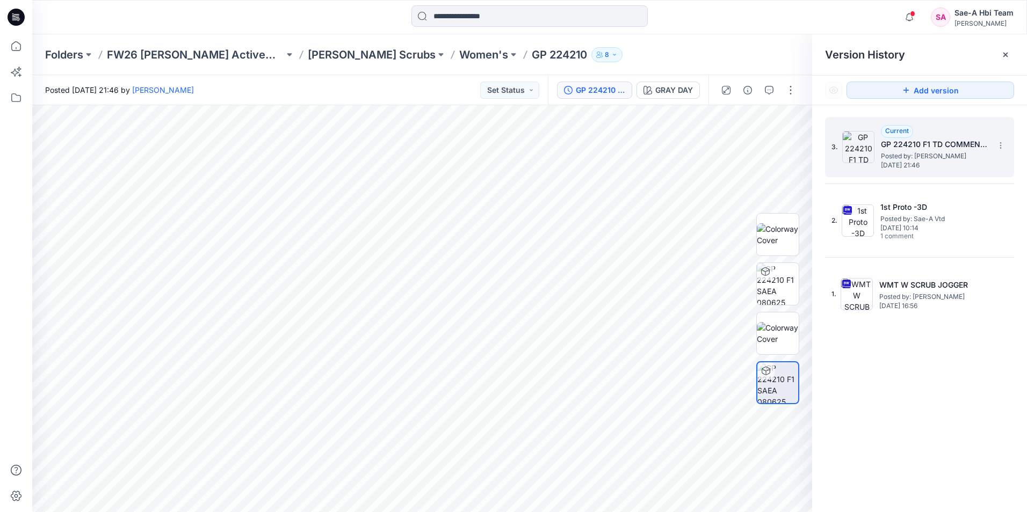
click at [908, 155] on span "Posted by: [PERSON_NAME]" at bounding box center [934, 156] width 107 height 11
click at [779, 236] on img at bounding box center [778, 234] width 42 height 23
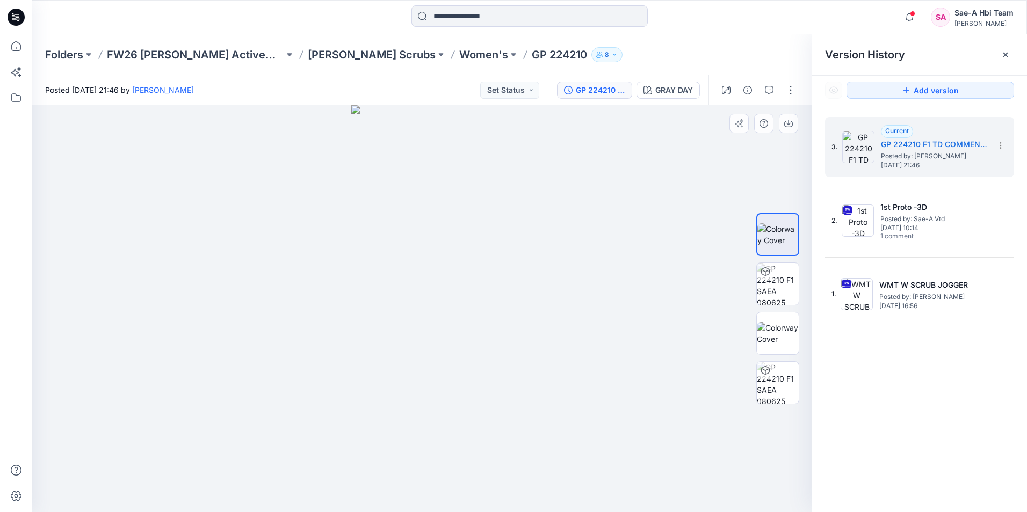
drag, startPoint x: 445, startPoint y: 253, endPoint x: 574, endPoint y: 256, distance: 128.4
click at [574, 256] on div at bounding box center [422, 308] width 780 height 407
click at [773, 393] on img at bounding box center [778, 383] width 42 height 42
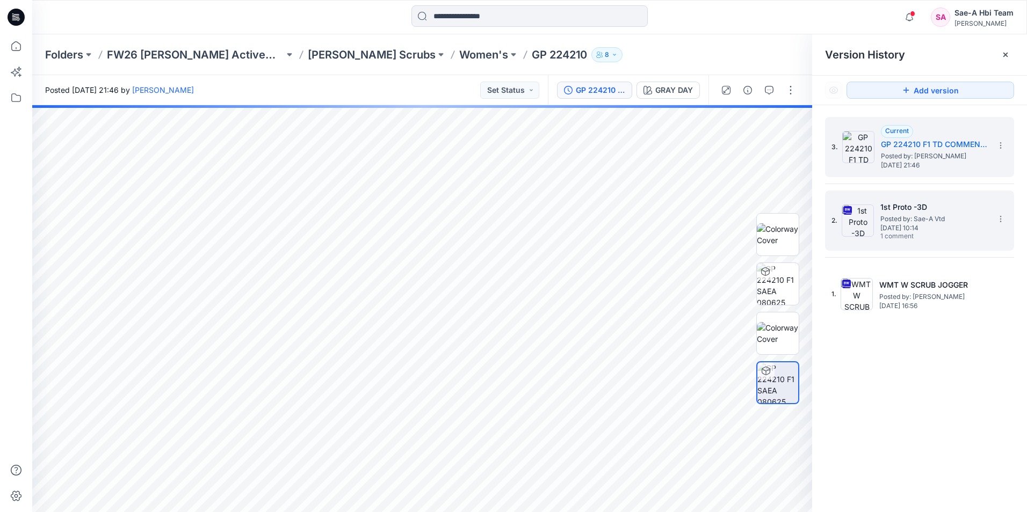
click at [909, 226] on span "[DATE] 10:14" at bounding box center [933, 228] width 107 height 8
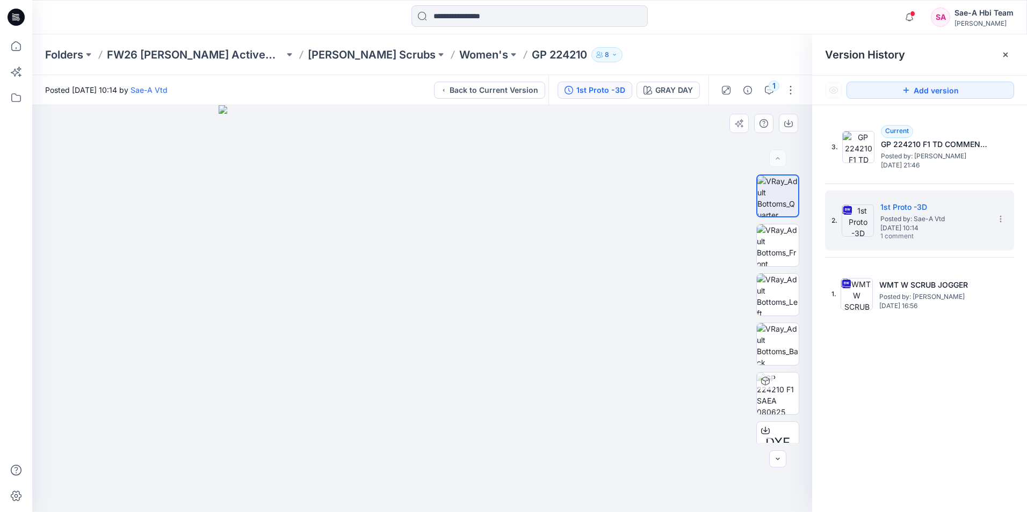
drag, startPoint x: 404, startPoint y: 258, endPoint x: 446, endPoint y: 269, distance: 43.9
click at [446, 269] on img at bounding box center [422, 308] width 407 height 407
click at [772, 401] on img at bounding box center [778, 394] width 42 height 42
